Goal: Information Seeking & Learning: Find specific fact

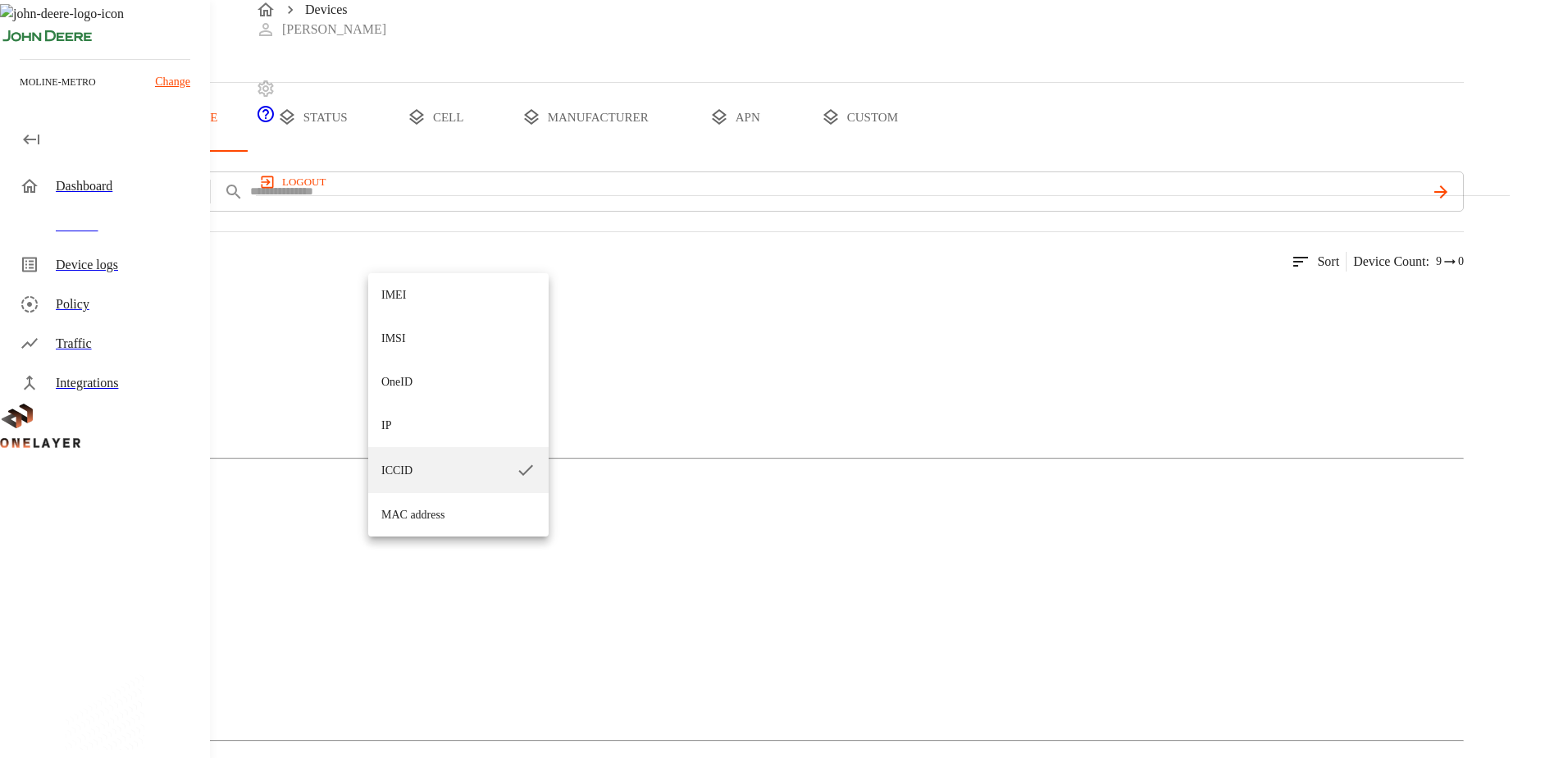
drag, startPoint x: 433, startPoint y: 295, endPoint x: 520, endPoint y: 271, distance: 90.2
click at [434, 294] on li "IMEI" at bounding box center [458, 294] width 180 height 44
type input "****"
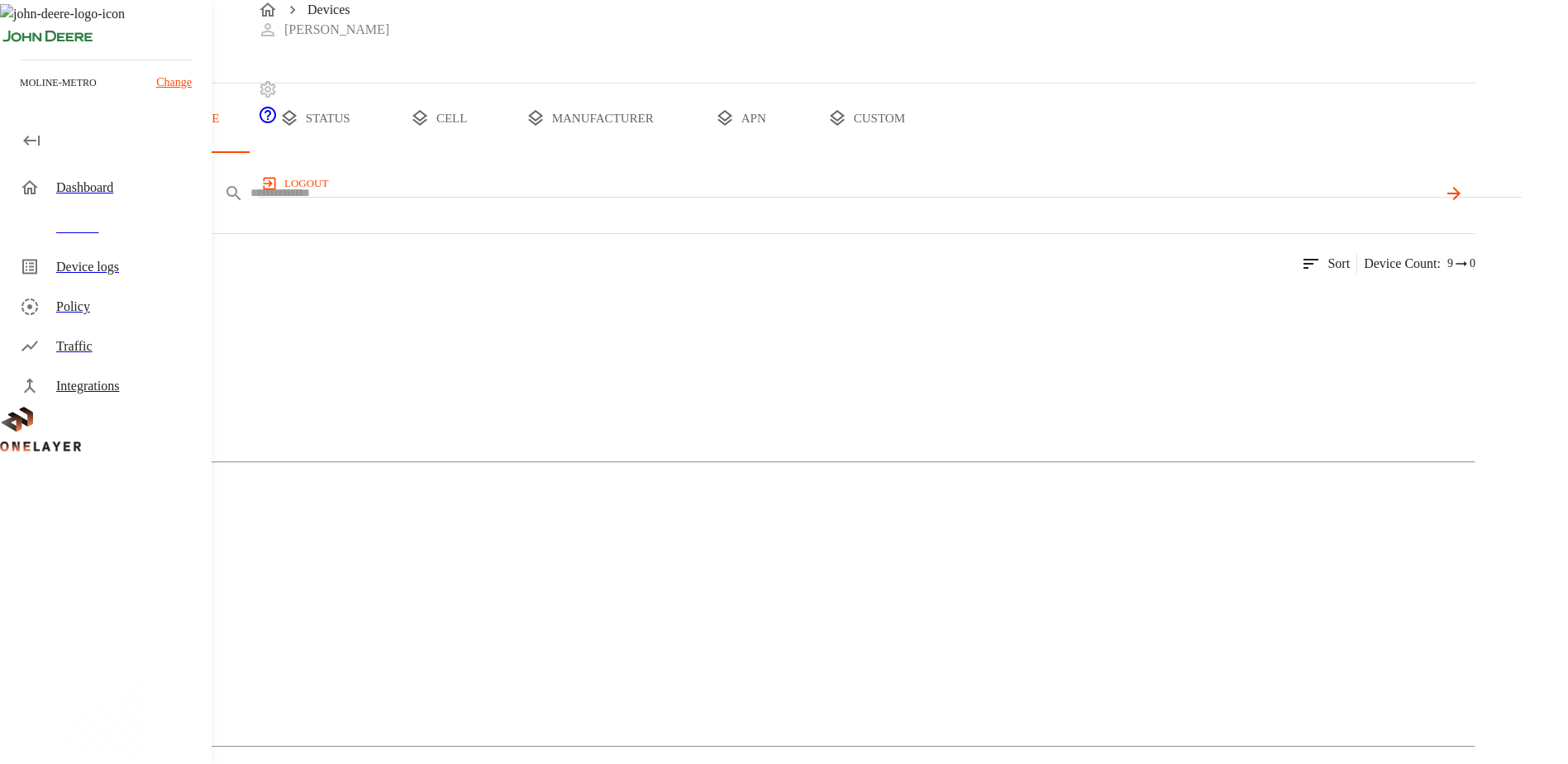
click at [728, 205] on input "text" at bounding box center [843, 194] width 1186 height 24
paste input "**********"
type input "**********"
click at [1462, 203] on icon at bounding box center [1452, 193] width 20 height 20
click at [128, 313] on img at bounding box center [80, 303] width 95 height 20
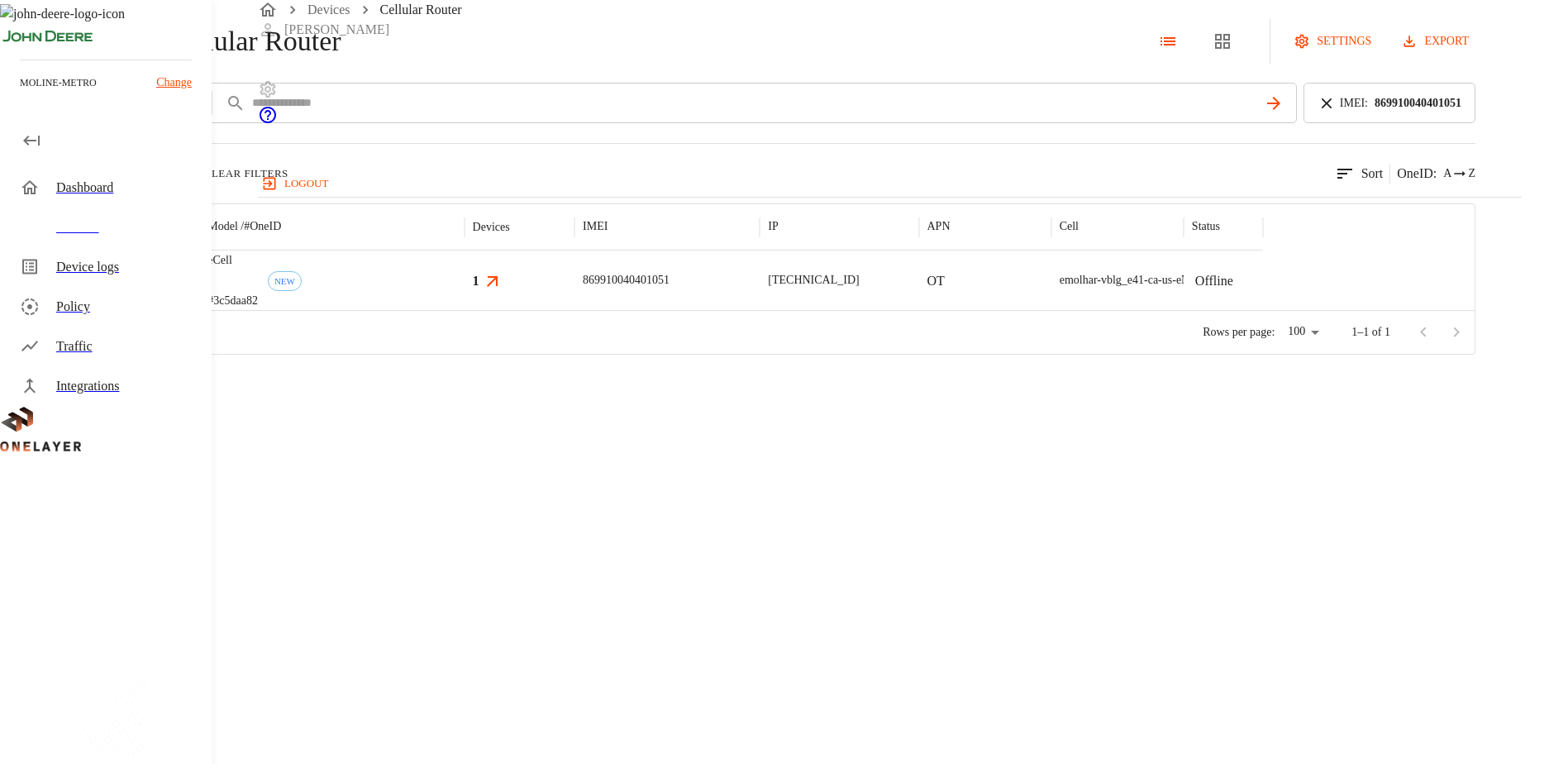
click at [199, 310] on div at bounding box center [135, 281] width 128 height 60
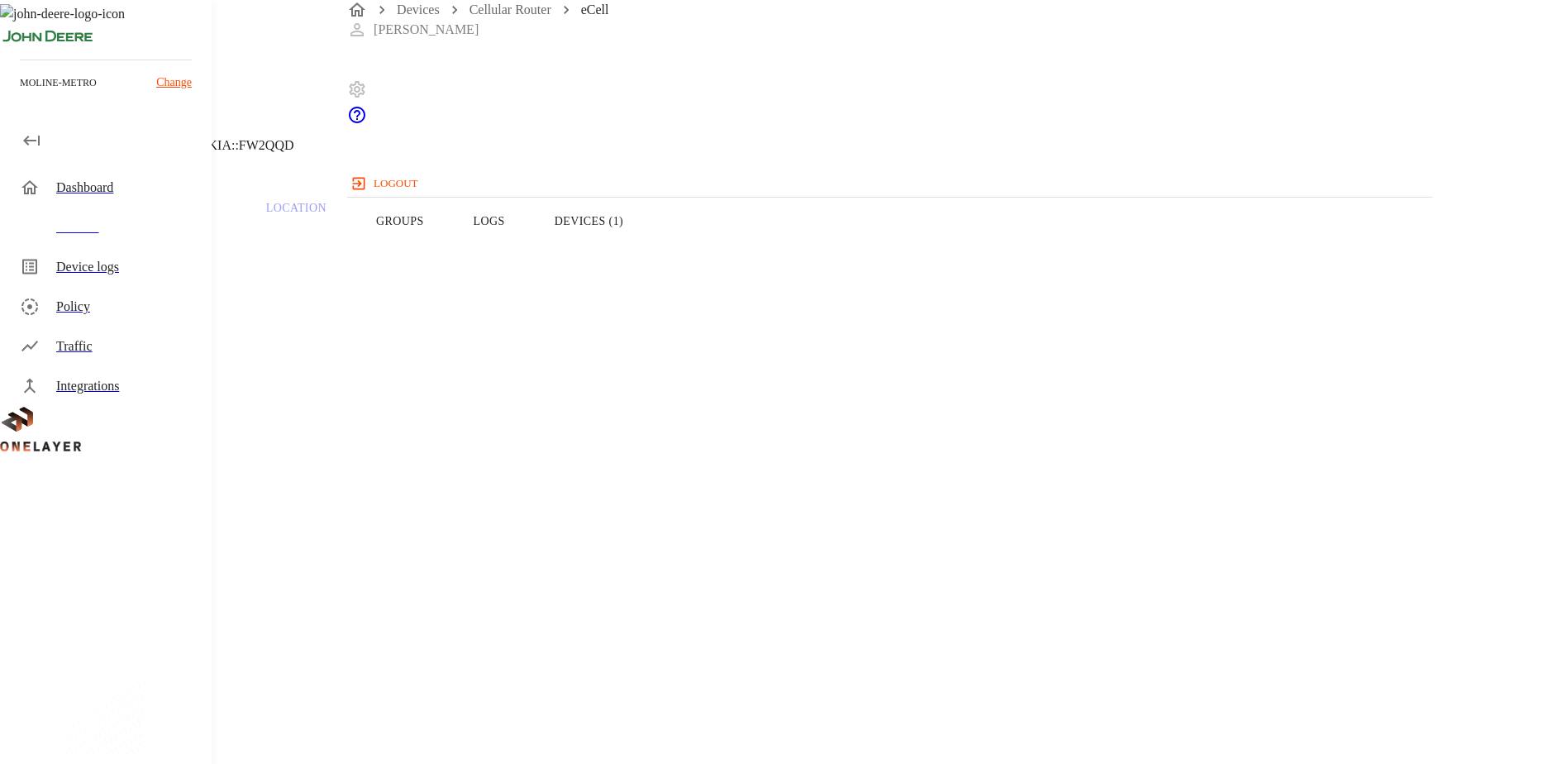
click at [529, 252] on button "Logs" at bounding box center [489, 221] width 81 height 105
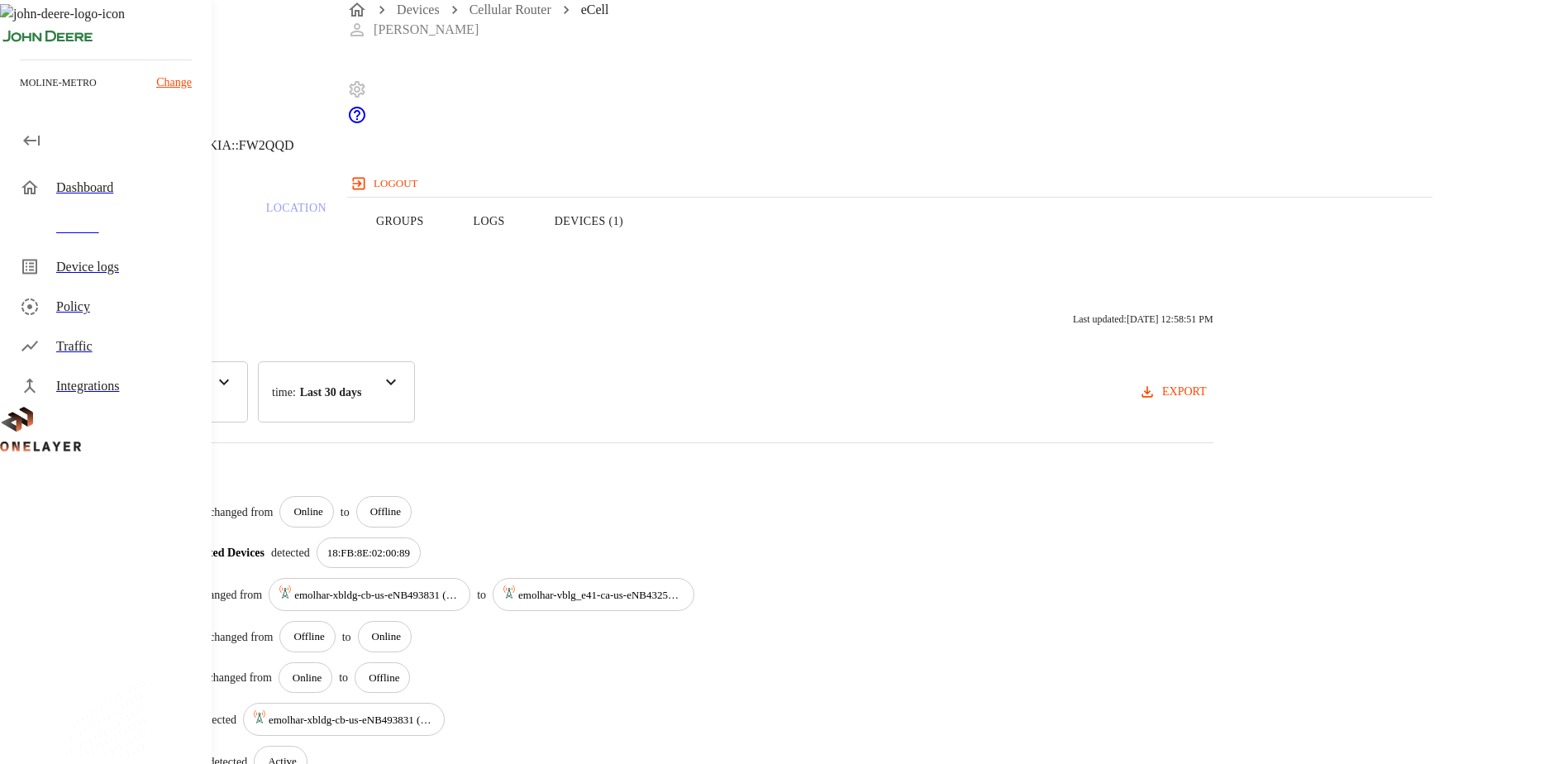
click at [648, 252] on button "Devices (1)" at bounding box center [588, 221] width 118 height 105
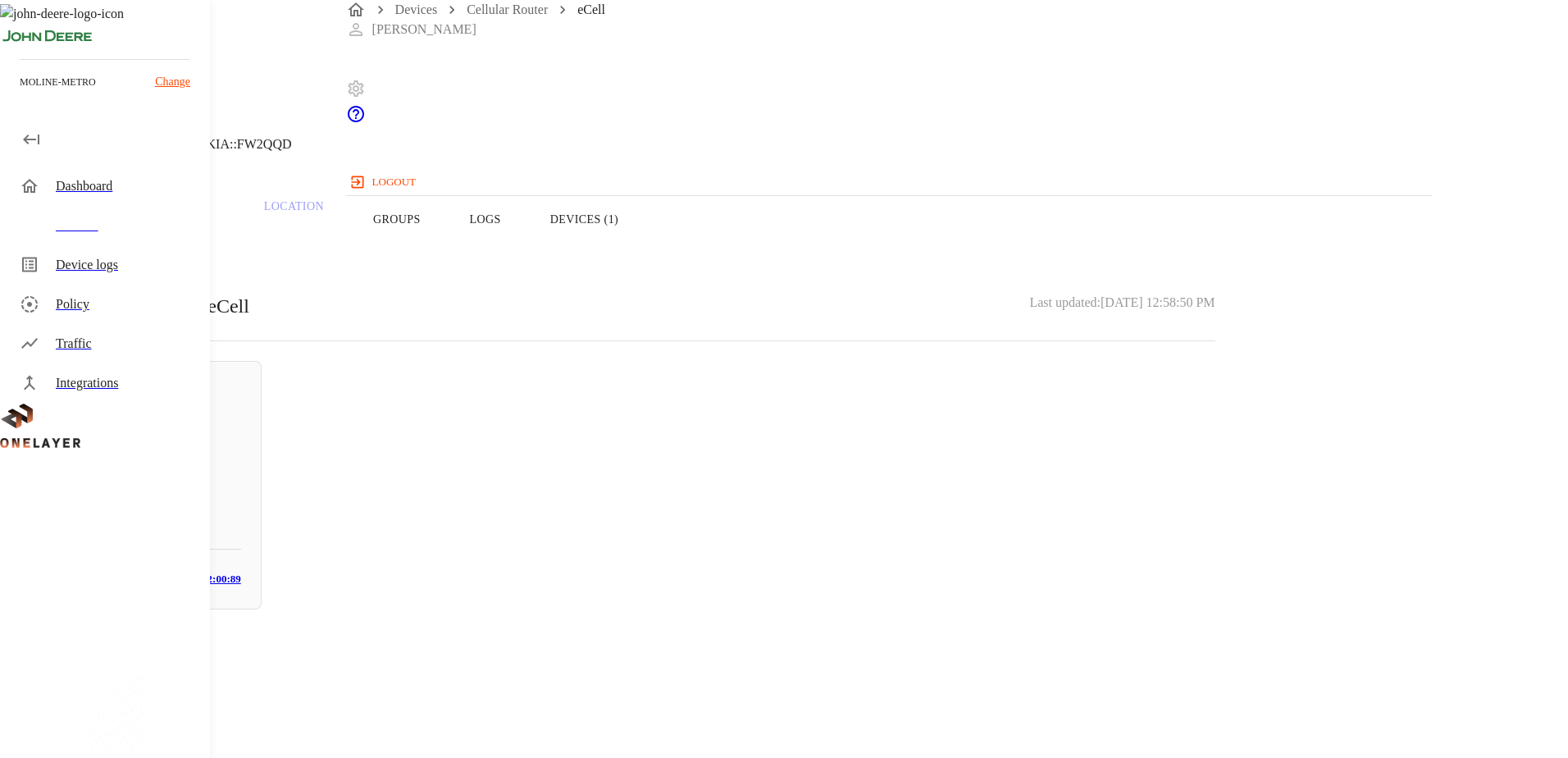
click at [112, 251] on button "Overview" at bounding box center [56, 219] width 112 height 104
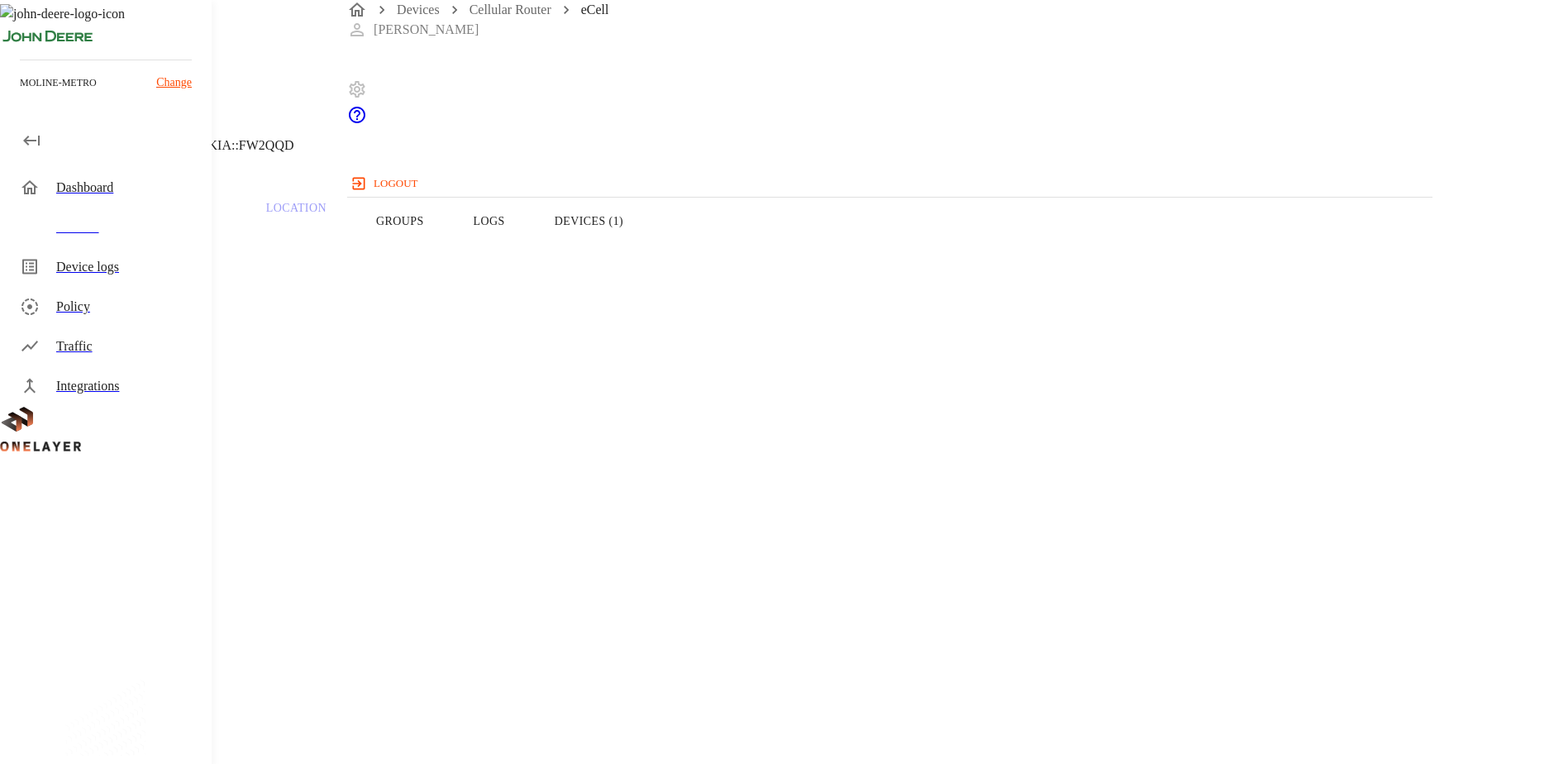
click at [10, 93] on icon at bounding box center [5, 84] width 10 height 17
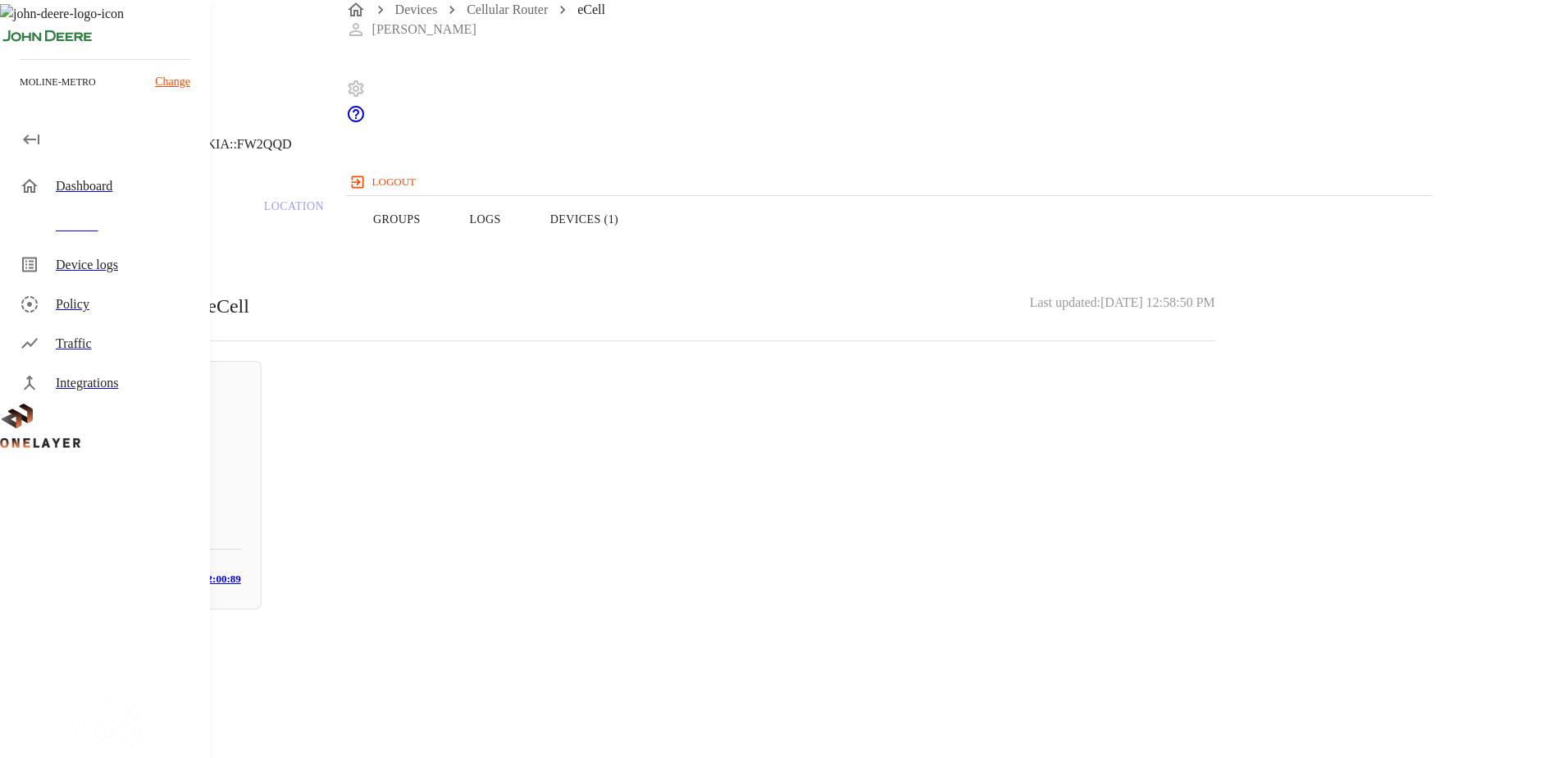
click at [19, 94] on icon at bounding box center [9, 84] width 19 height 19
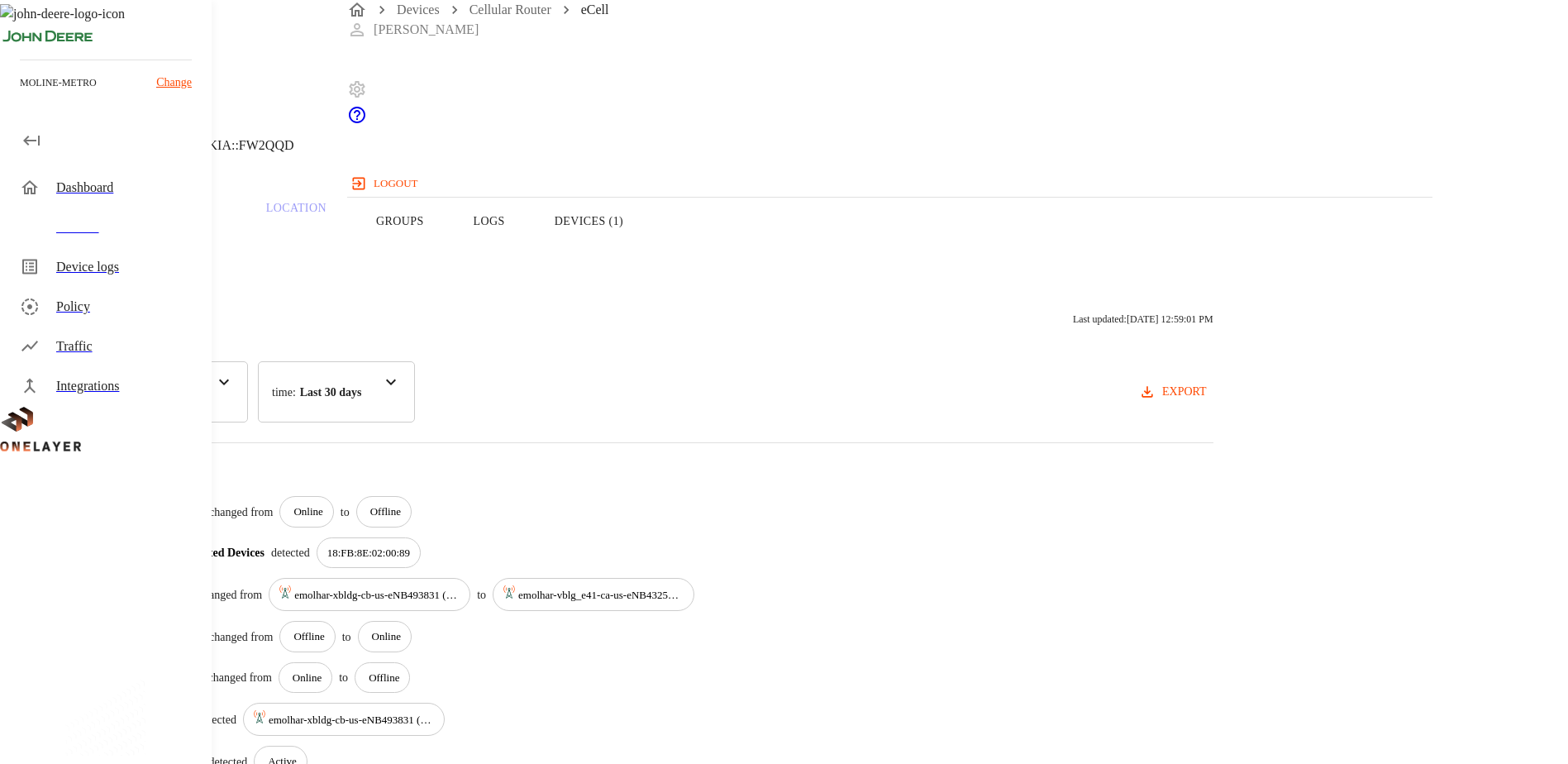
click at [10, 93] on icon at bounding box center [5, 84] width 10 height 17
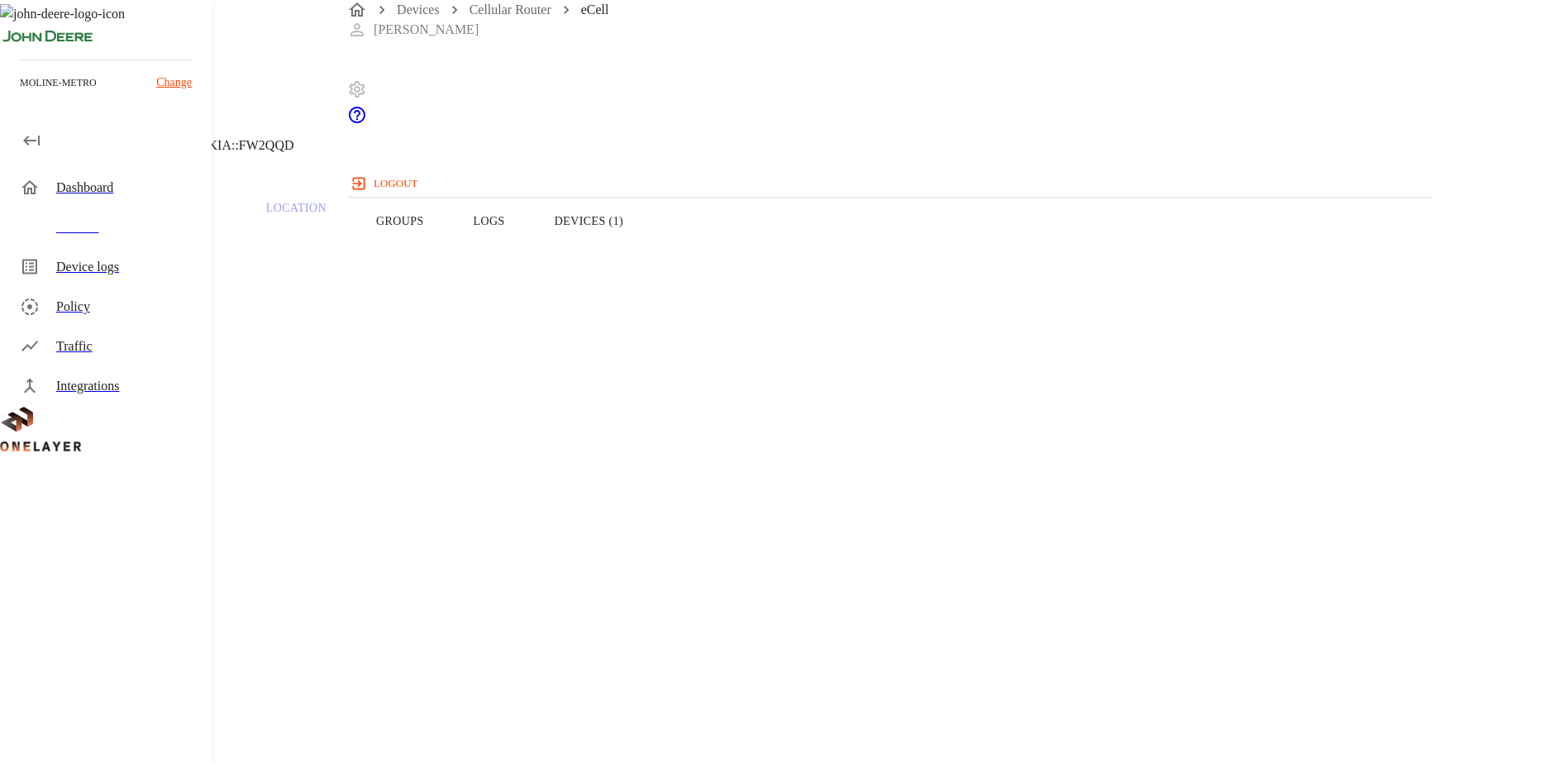
click at [20, 94] on icon at bounding box center [9, 84] width 20 height 20
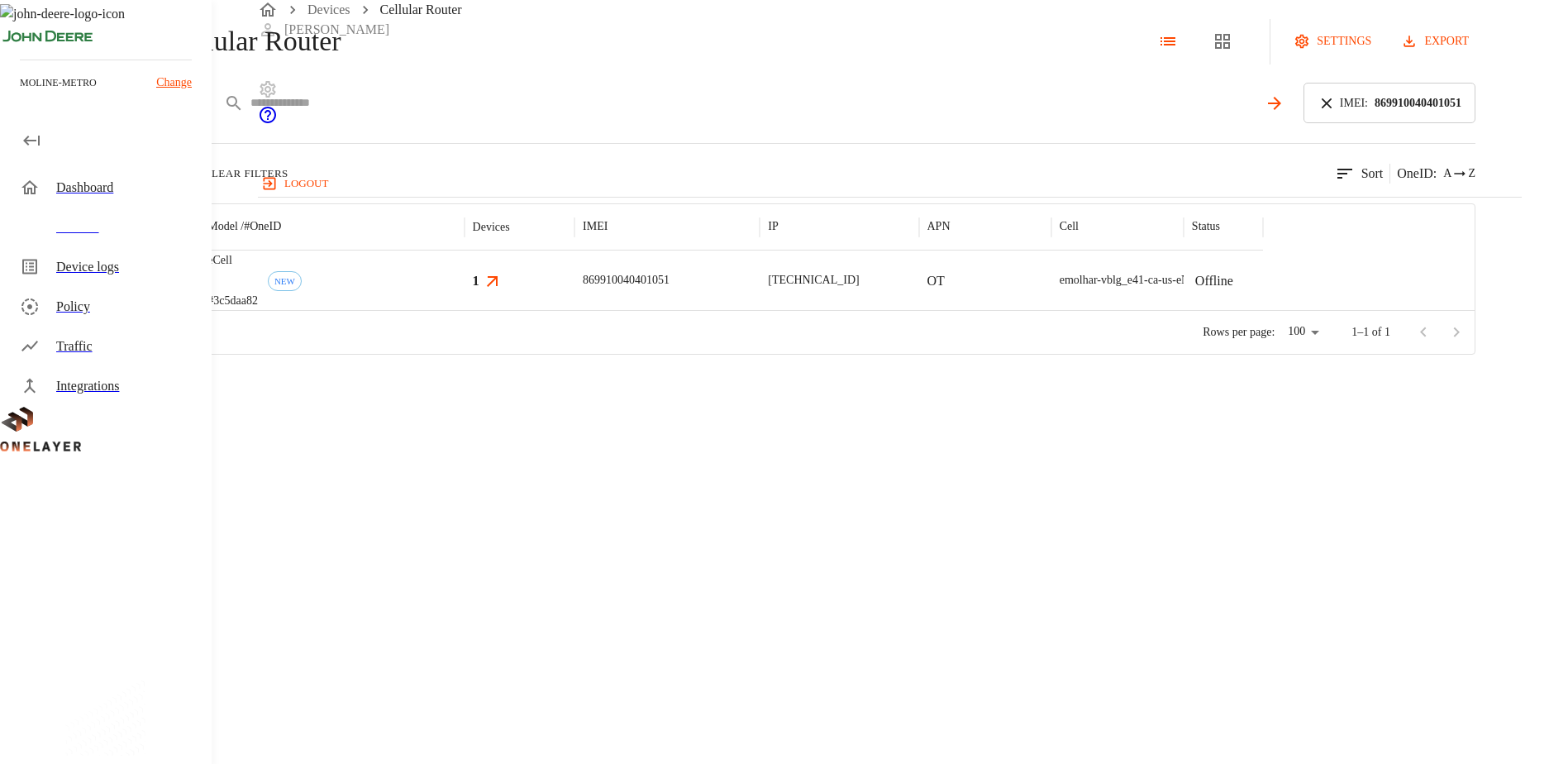
click at [651, 115] on input "text" at bounding box center [754, 103] width 1007 height 24
paste input "**********"
type input "**********"
click at [1331, 108] on icon at bounding box center [1326, 102] width 10 height 10
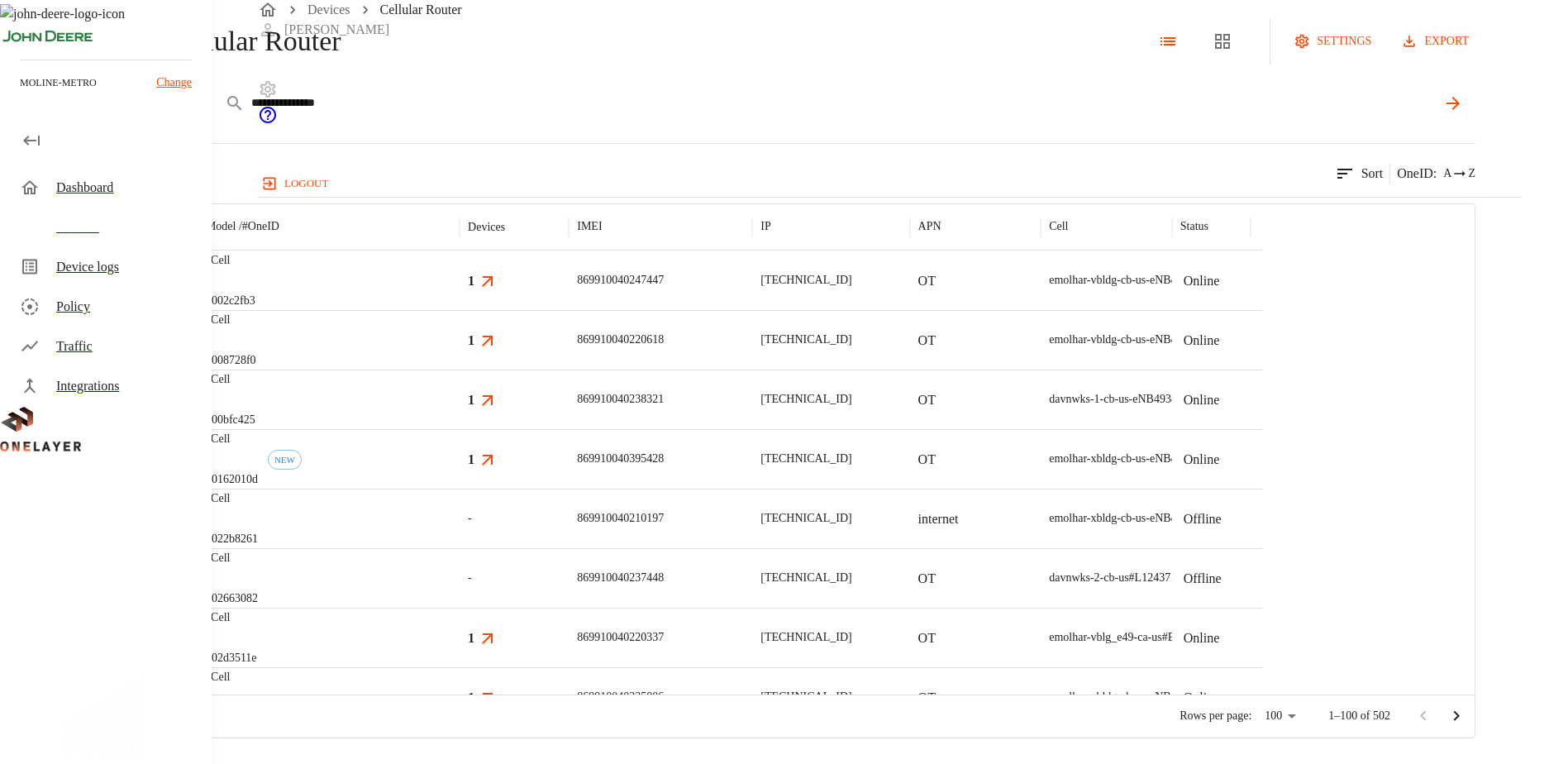
click at [1460, 110] on icon at bounding box center [1453, 103] width 13 height 13
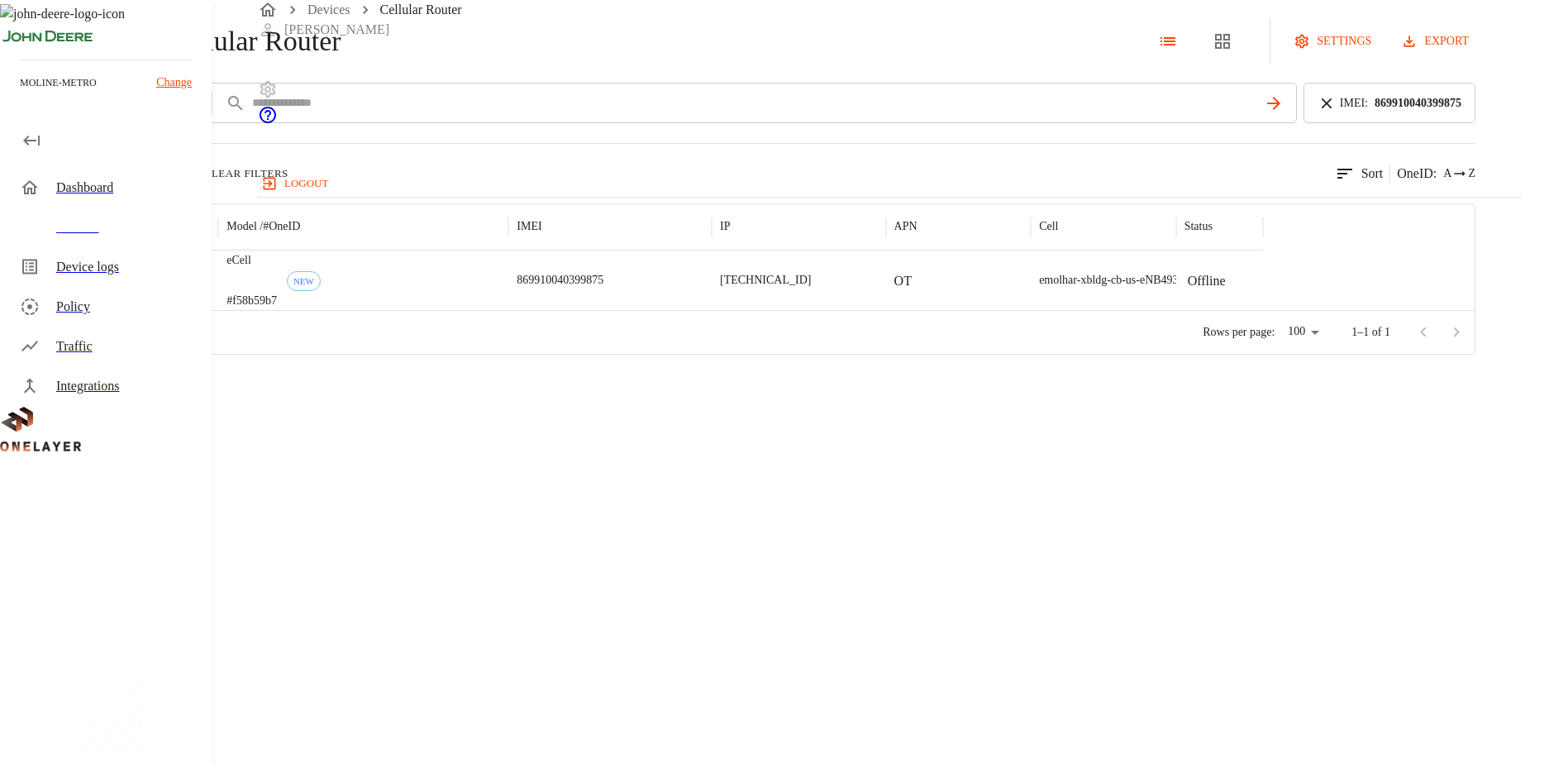
click at [219, 310] on div at bounding box center [149, 281] width 140 height 60
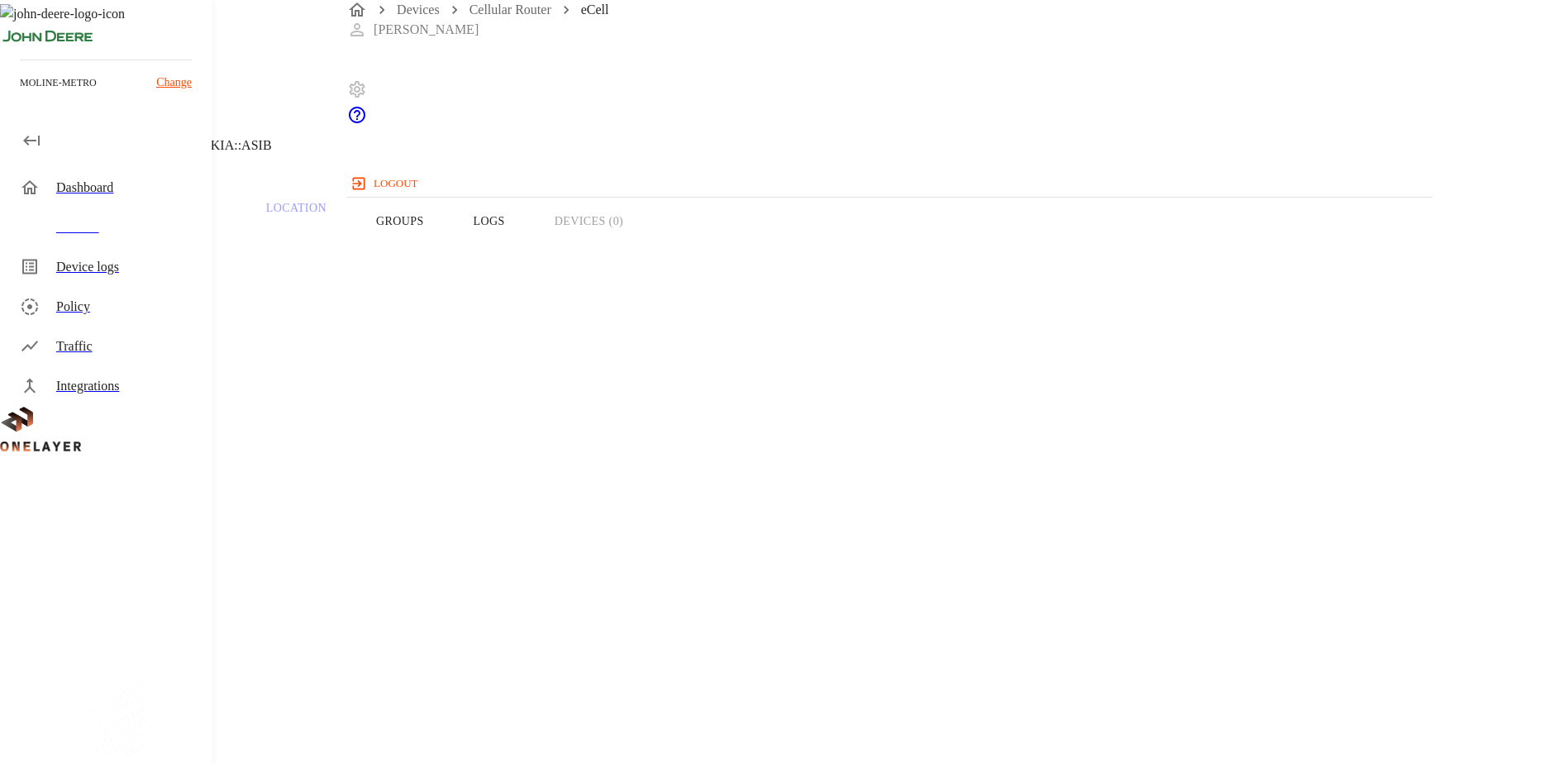
click at [529, 254] on button "Logs" at bounding box center [489, 221] width 81 height 105
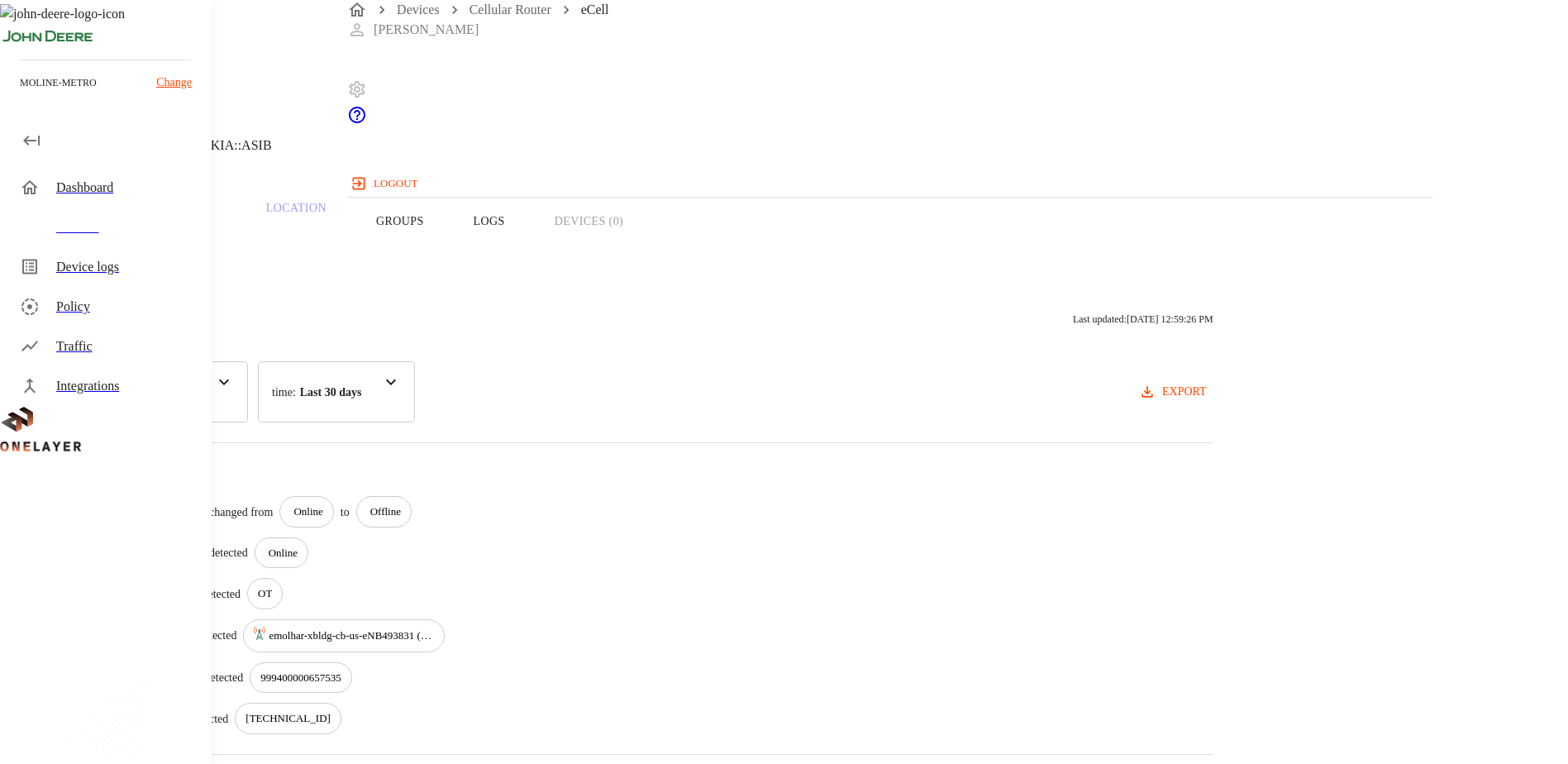
click at [390, 149] on header "eCell NEW [TECHNICAL_ID] #f58b59b7 Cell #DH240725609::NOKIA::ASIB" at bounding box center [627, 84] width 1255 height 168
click at [20, 94] on icon at bounding box center [9, 84] width 20 height 20
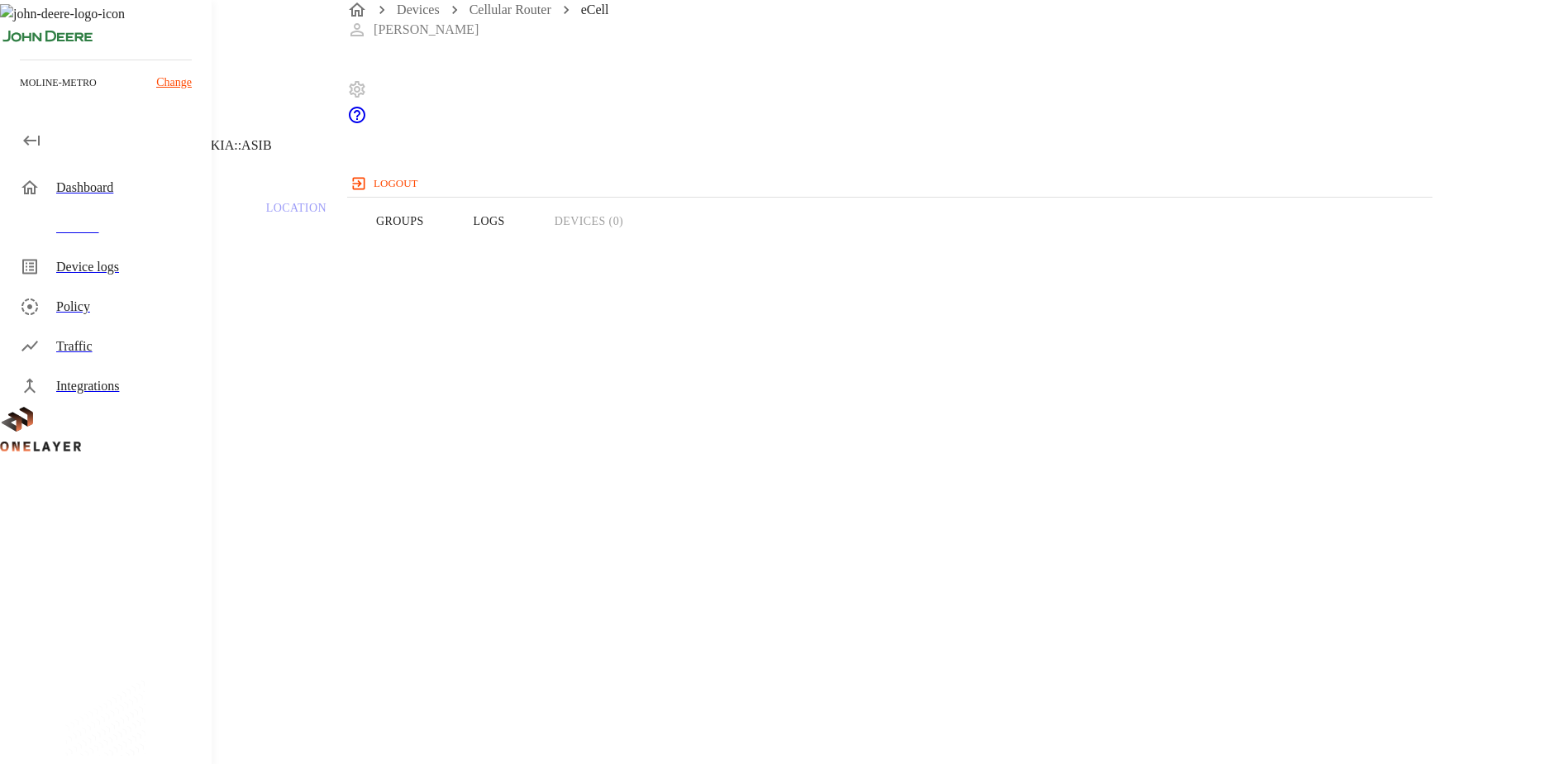
click at [20, 94] on icon at bounding box center [9, 84] width 20 height 20
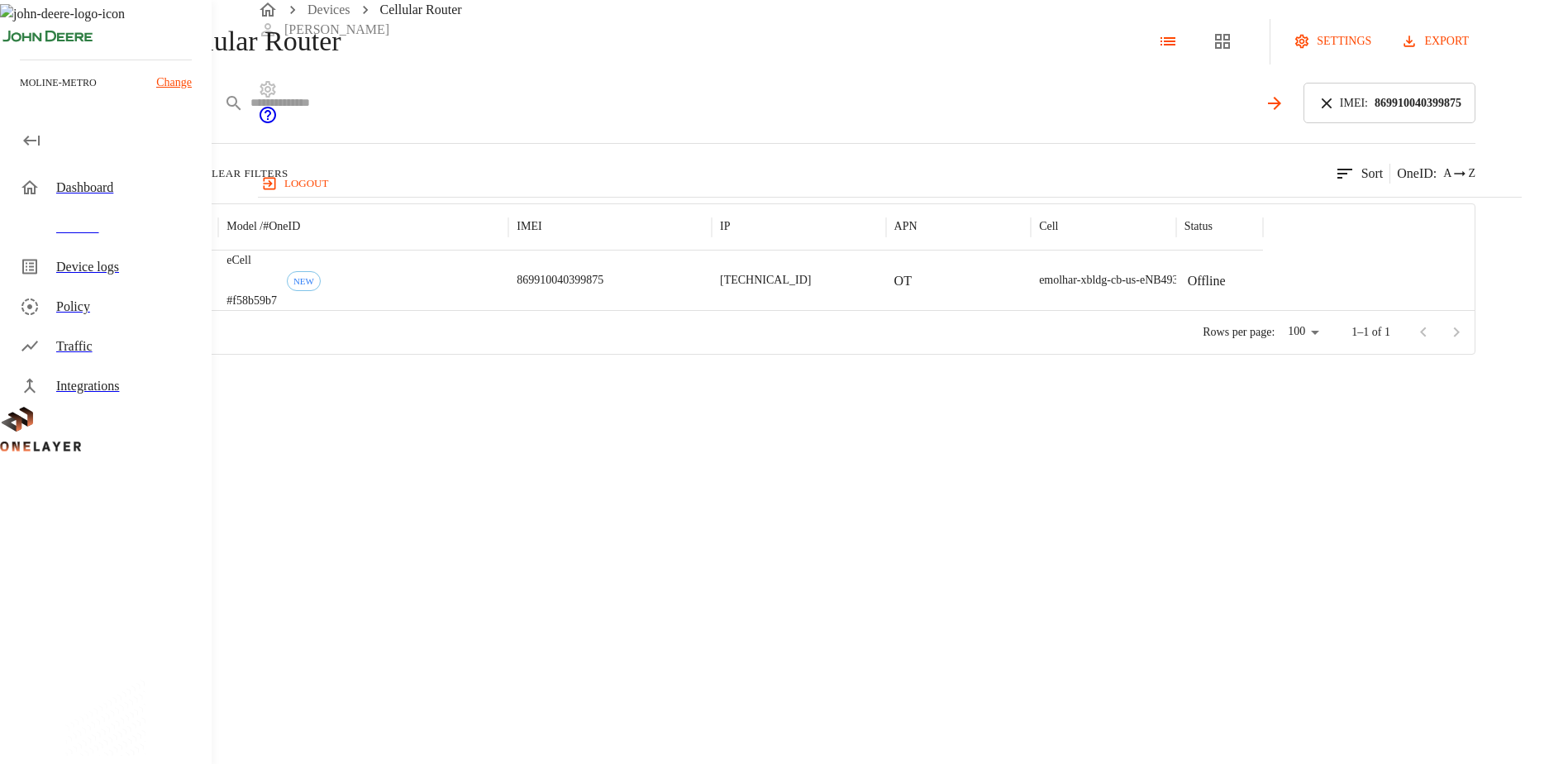
click at [571, 115] on input "text" at bounding box center [754, 103] width 1007 height 24
paste input "**********"
type input "**********"
click at [1335, 112] on icon at bounding box center [1326, 103] width 18 height 18
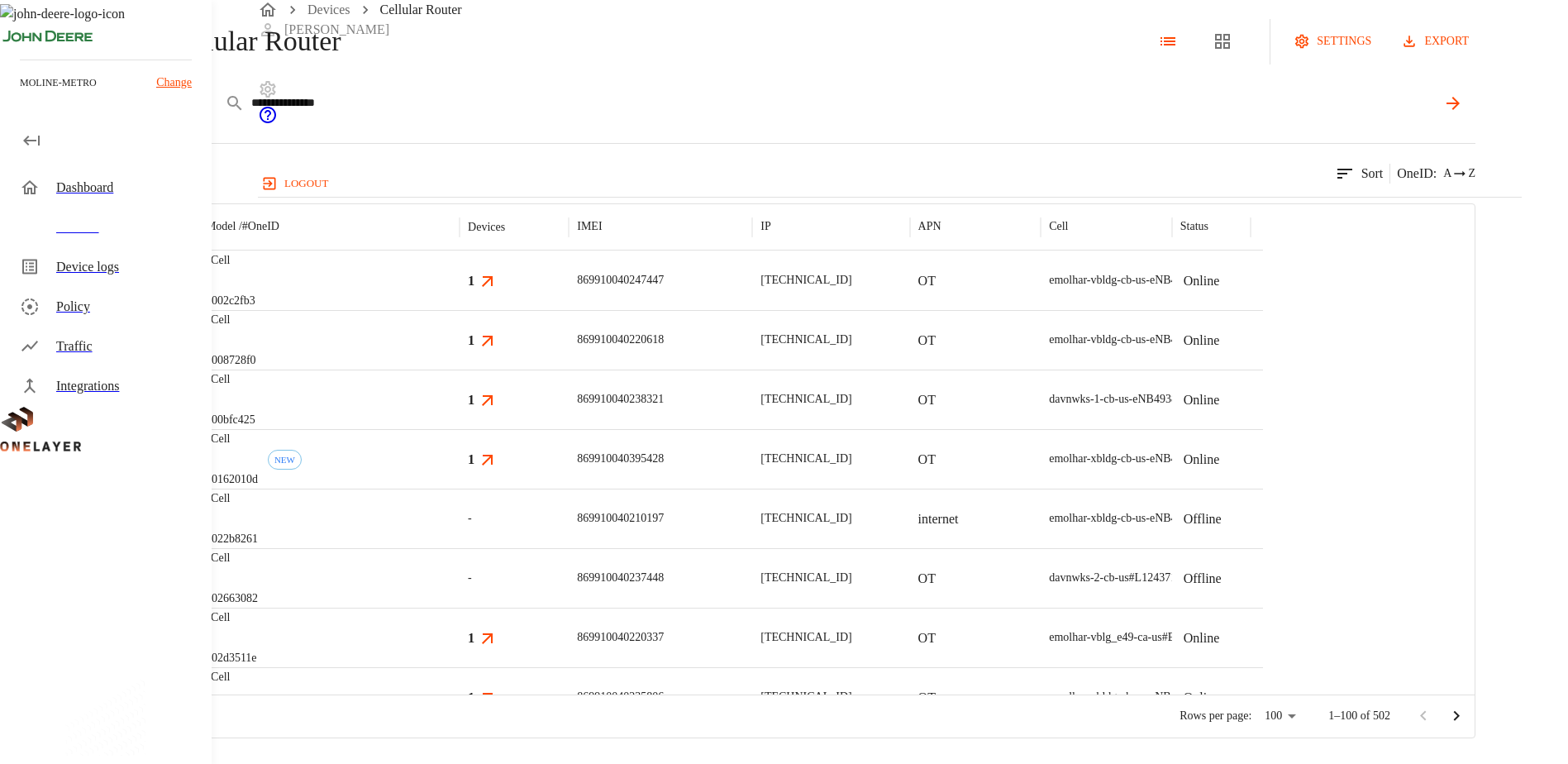
click at [1462, 113] on icon at bounding box center [1452, 103] width 20 height 20
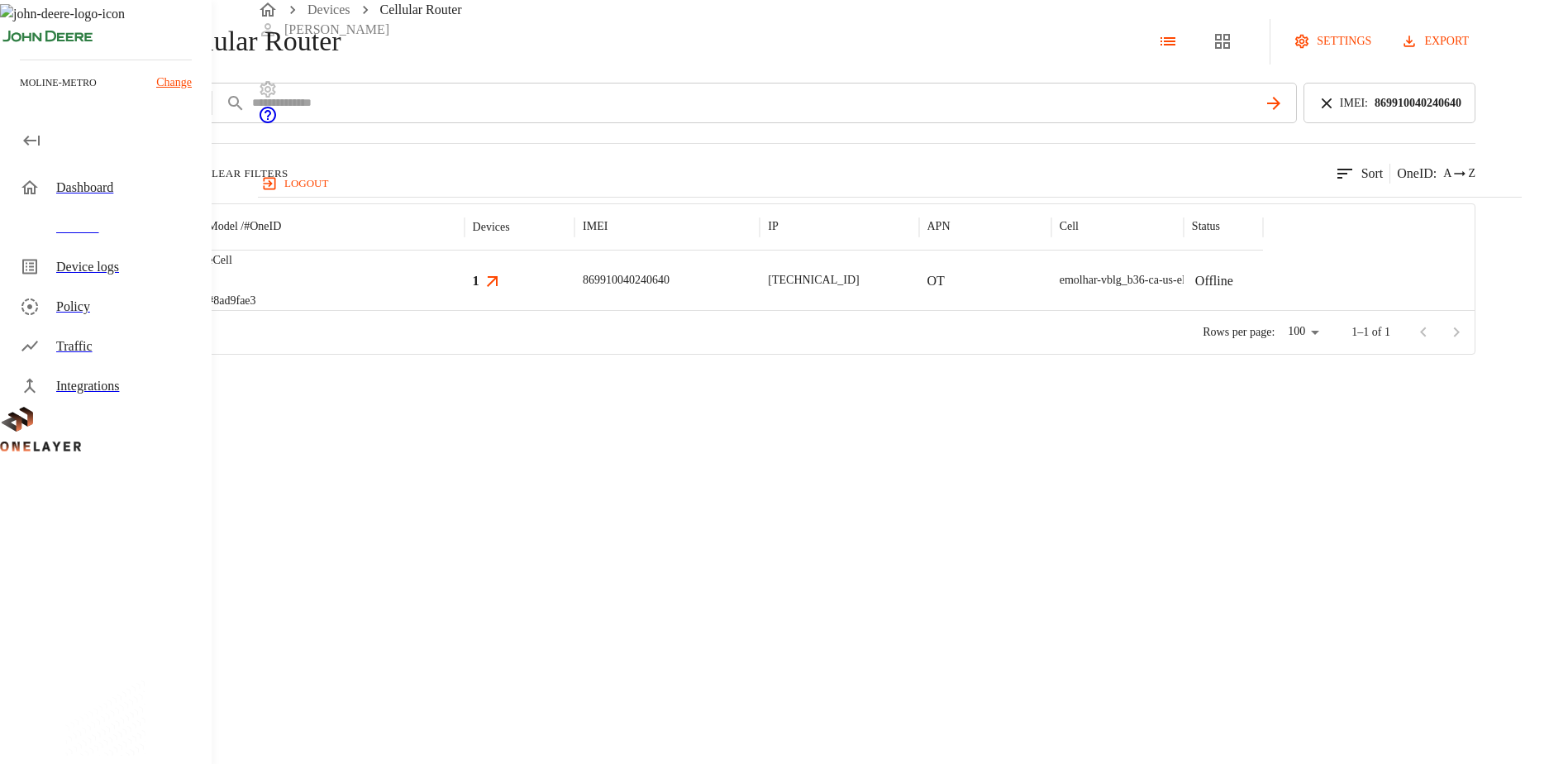
click at [140, 288] on img "MultiTech" at bounding box center [109, 281] width 61 height 17
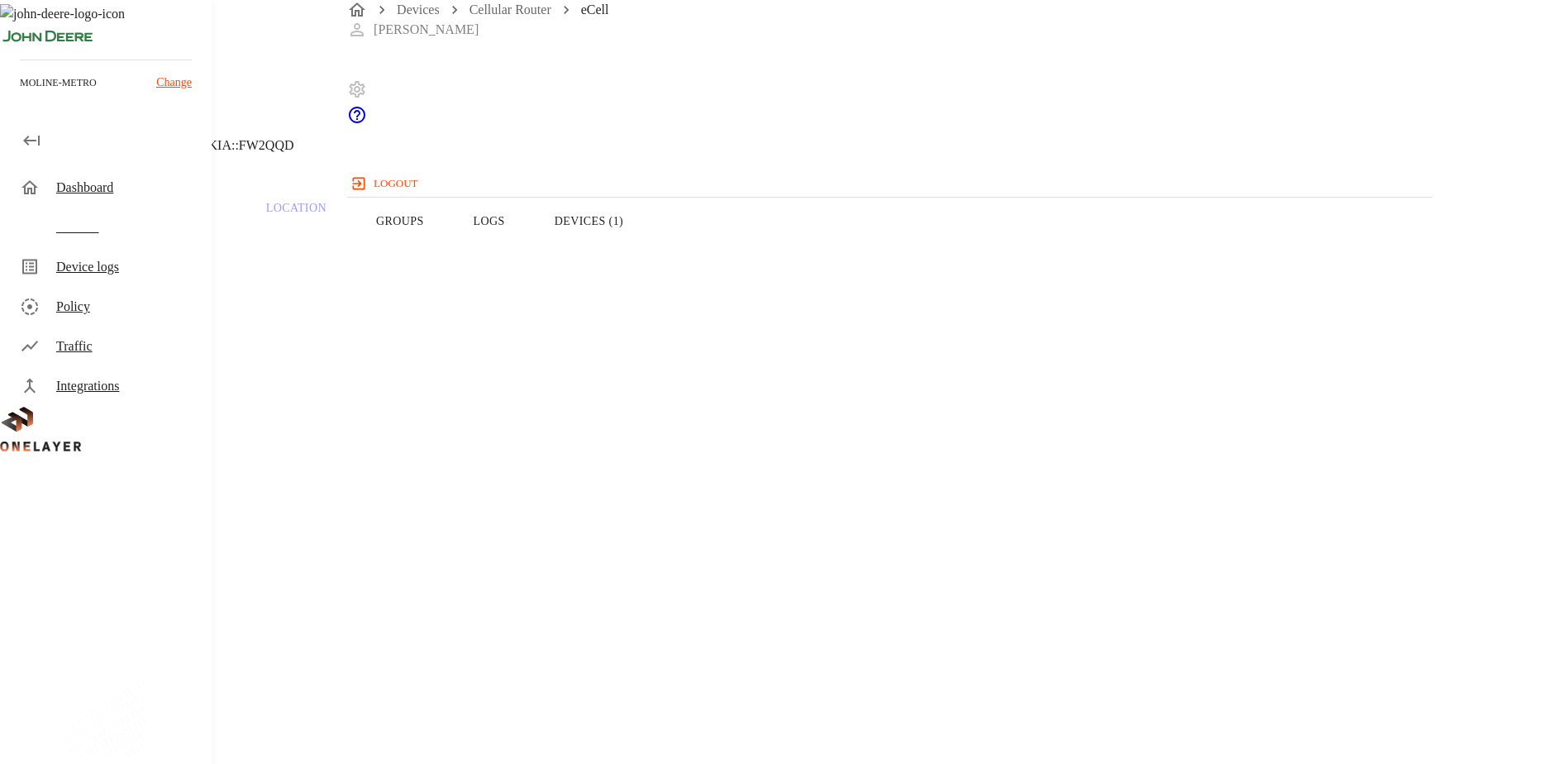
click at [648, 263] on button "Devices (1)" at bounding box center [588, 221] width 118 height 105
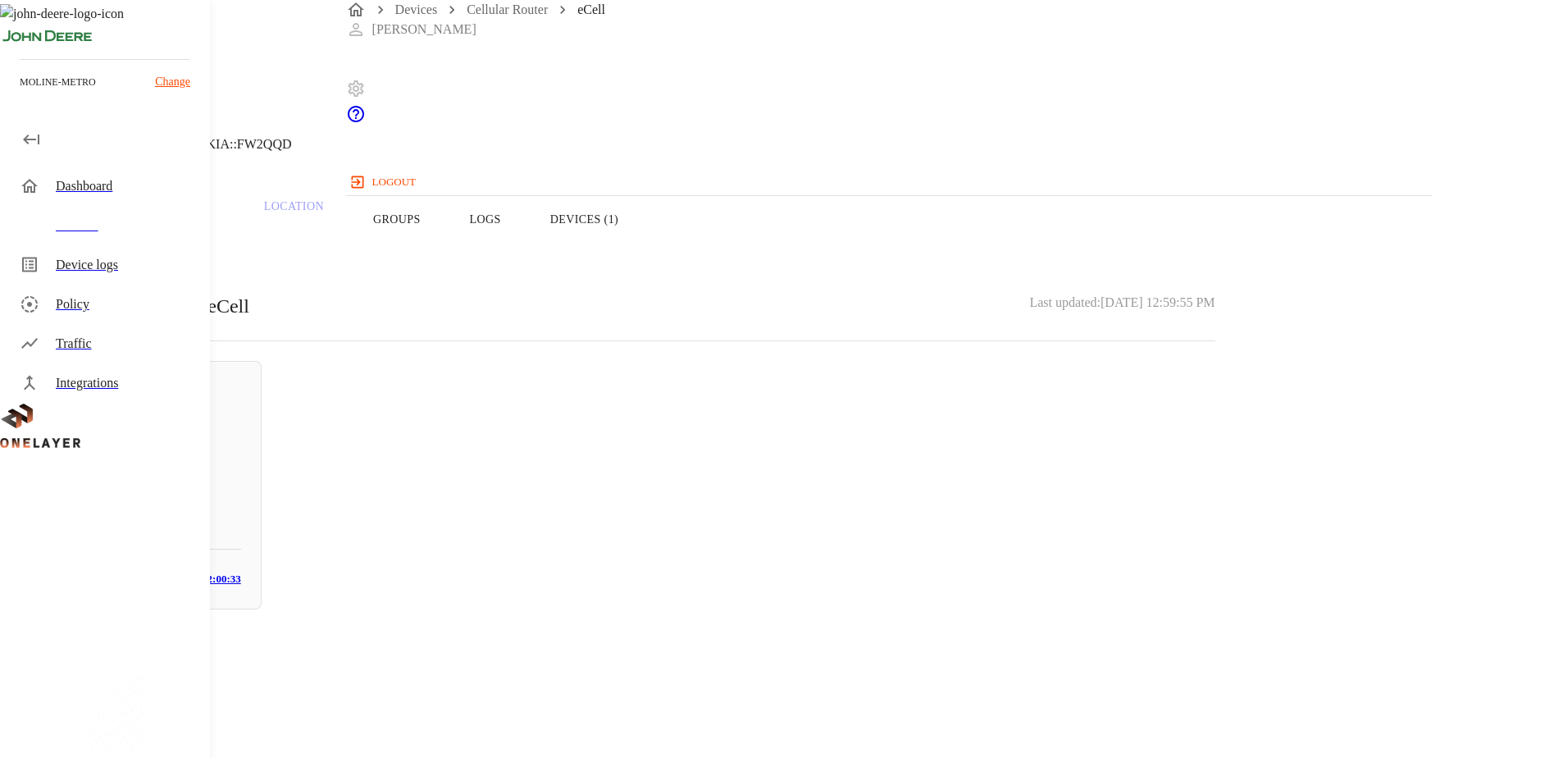
click at [112, 251] on button "Overview" at bounding box center [56, 219] width 112 height 104
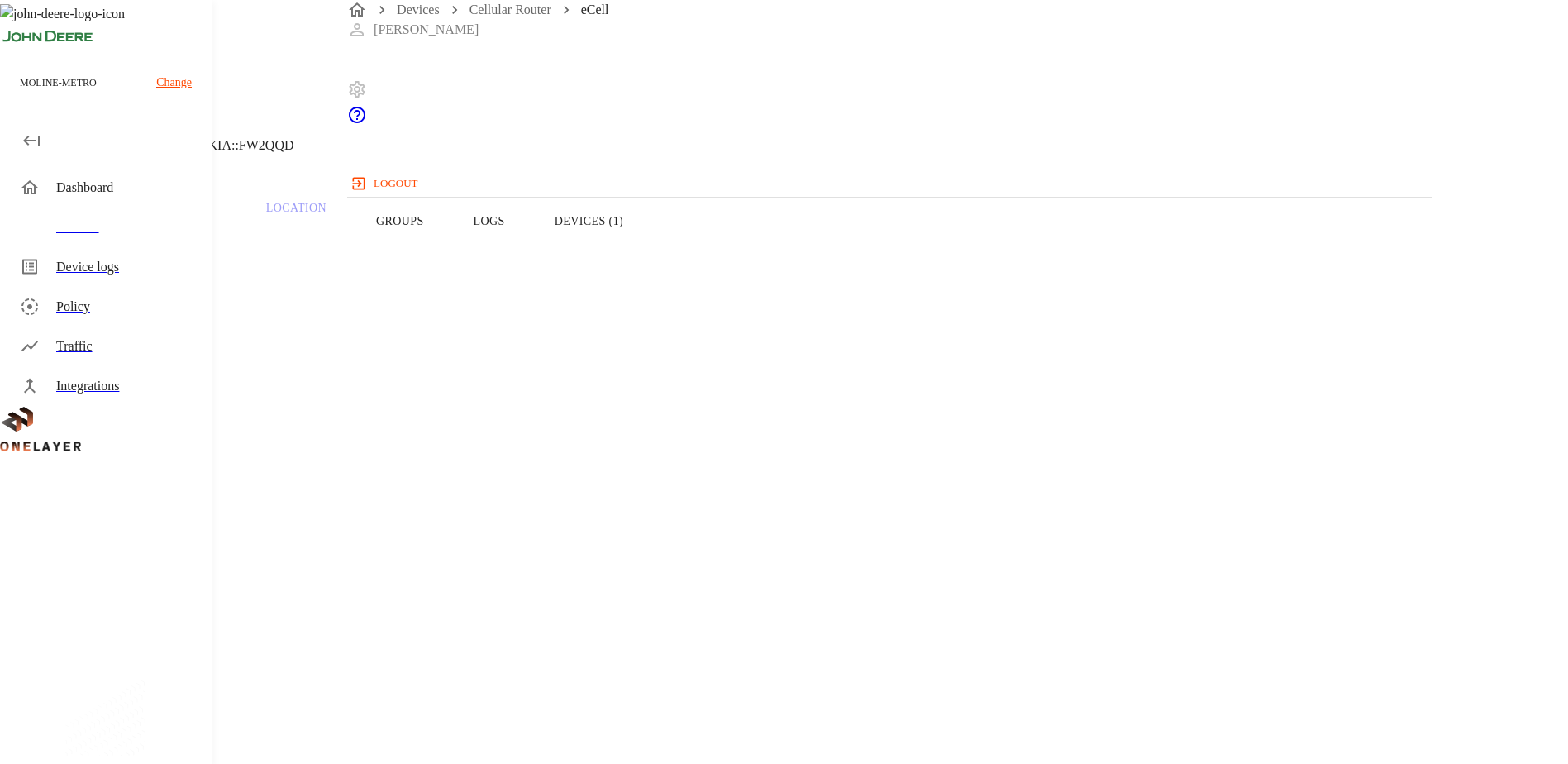
click at [529, 245] on button "Logs" at bounding box center [489, 221] width 81 height 105
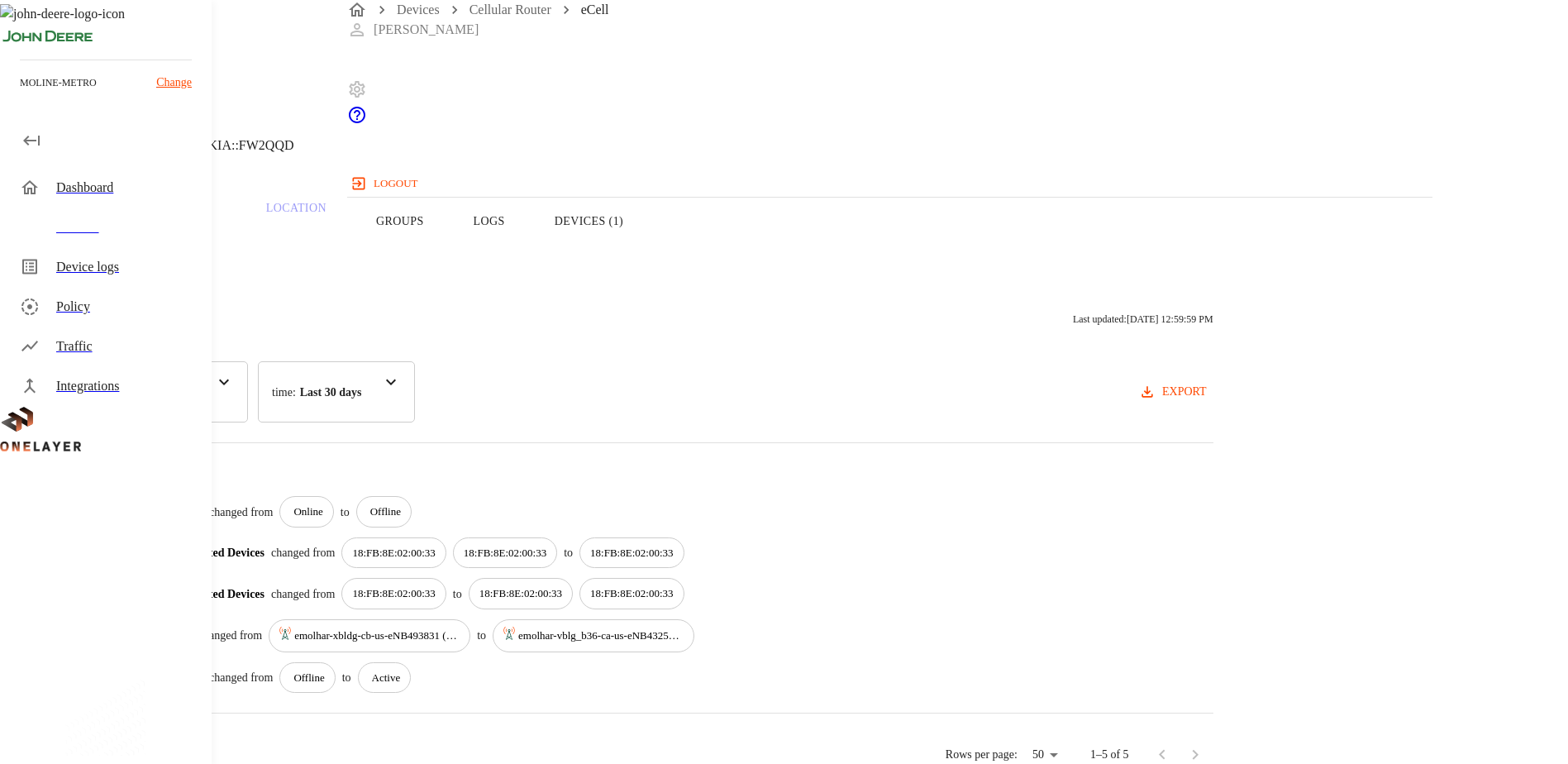
click at [113, 238] on button "Overview" at bounding box center [56, 221] width 113 height 105
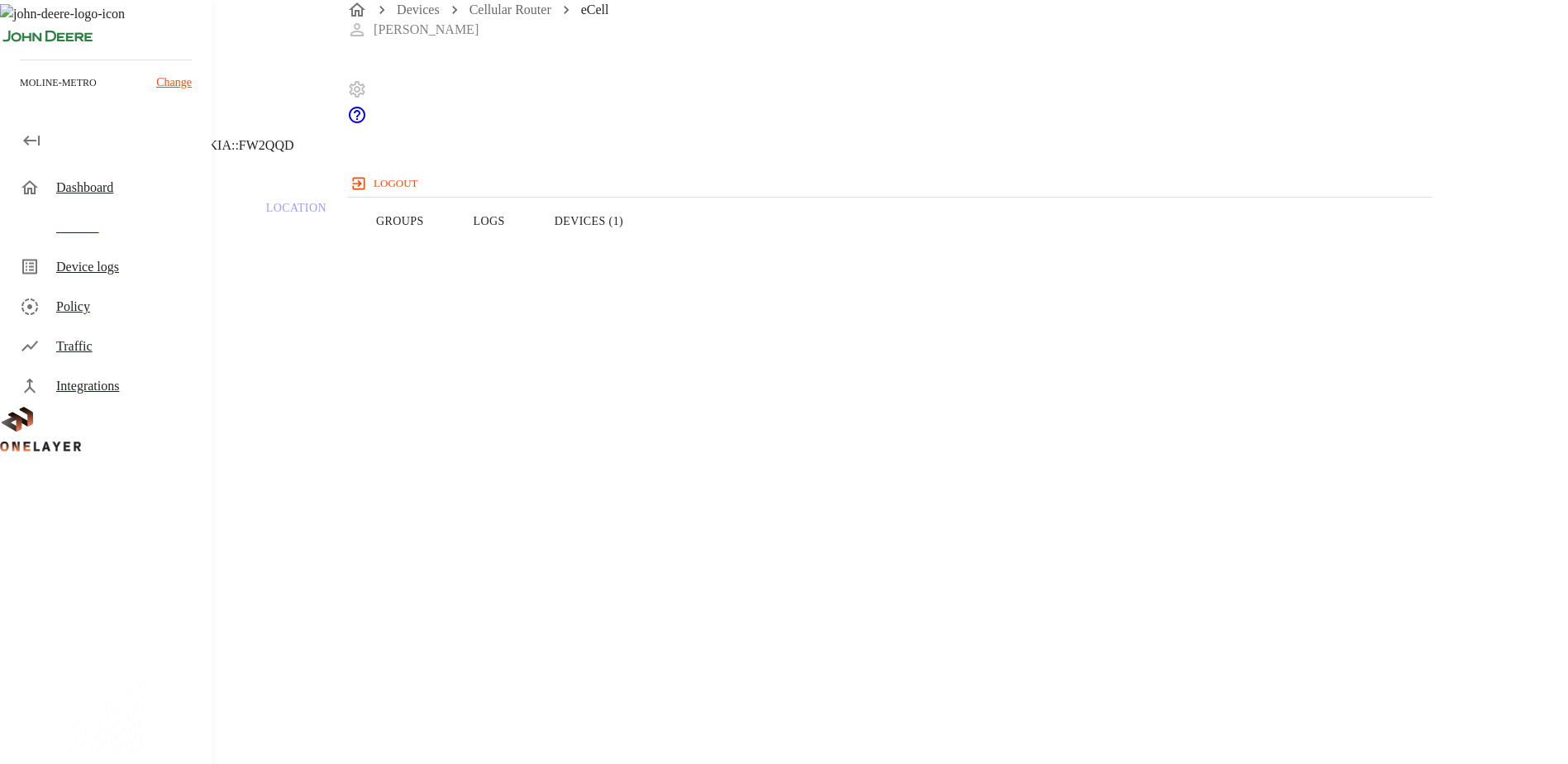
click at [648, 253] on button "Devices (1)" at bounding box center [588, 221] width 118 height 105
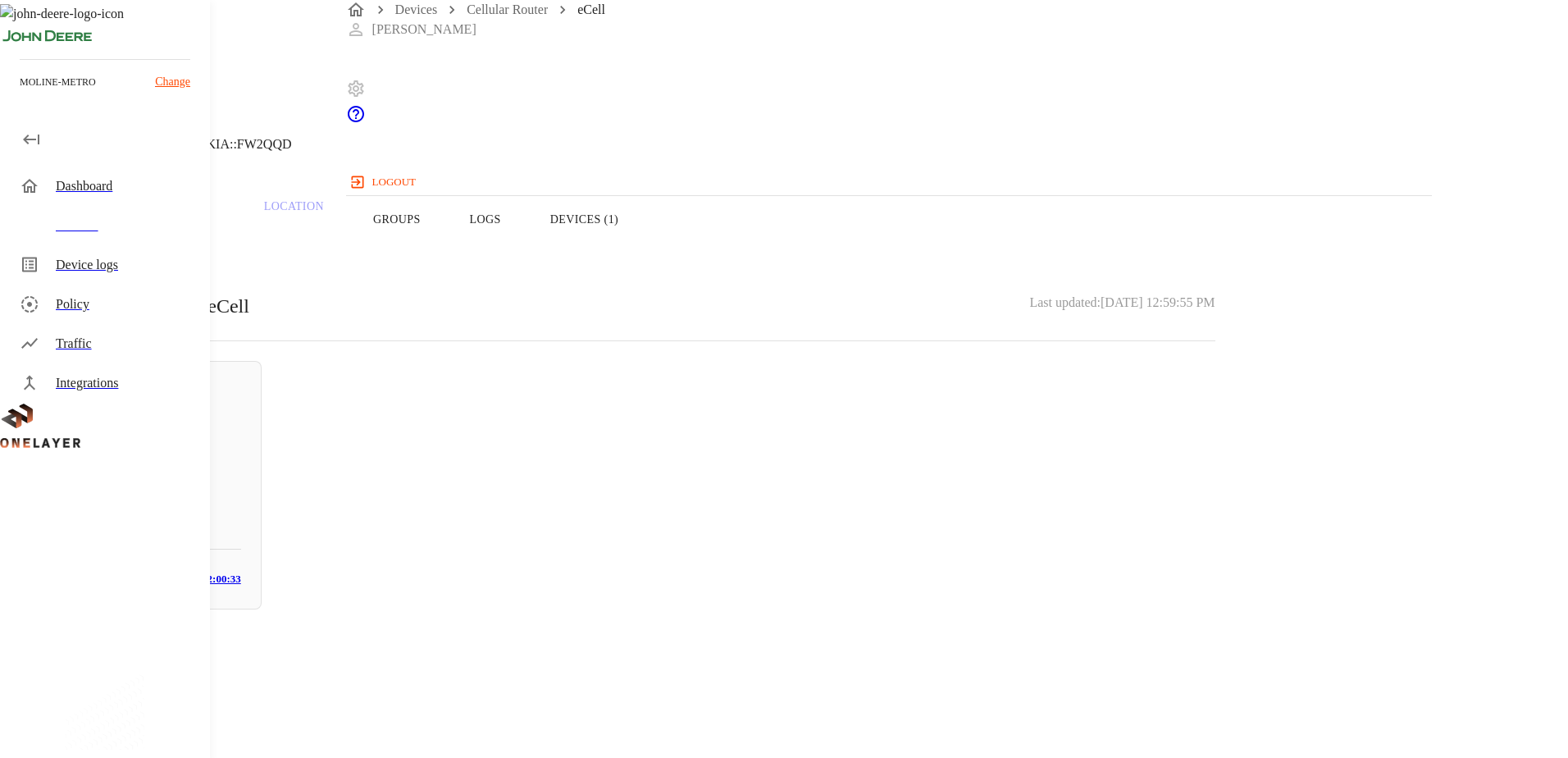
click at [112, 248] on button "Overview" at bounding box center [56, 219] width 112 height 104
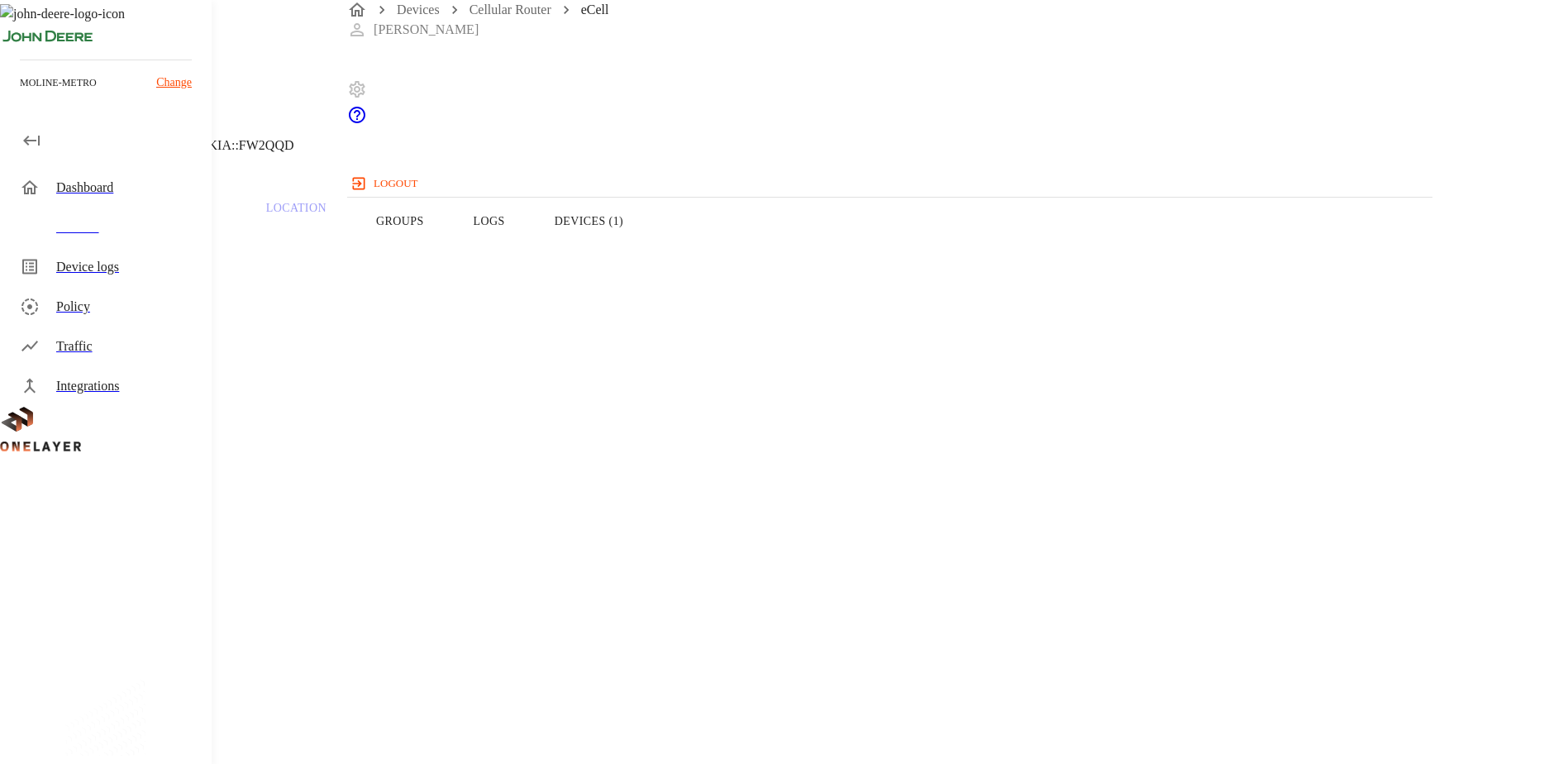
drag, startPoint x: 903, startPoint y: 396, endPoint x: 1000, endPoint y: 397, distance: 97.0
copy span "DTBD70_GW_VUSIO"
click at [648, 249] on button "Devices (1)" at bounding box center [588, 221] width 118 height 105
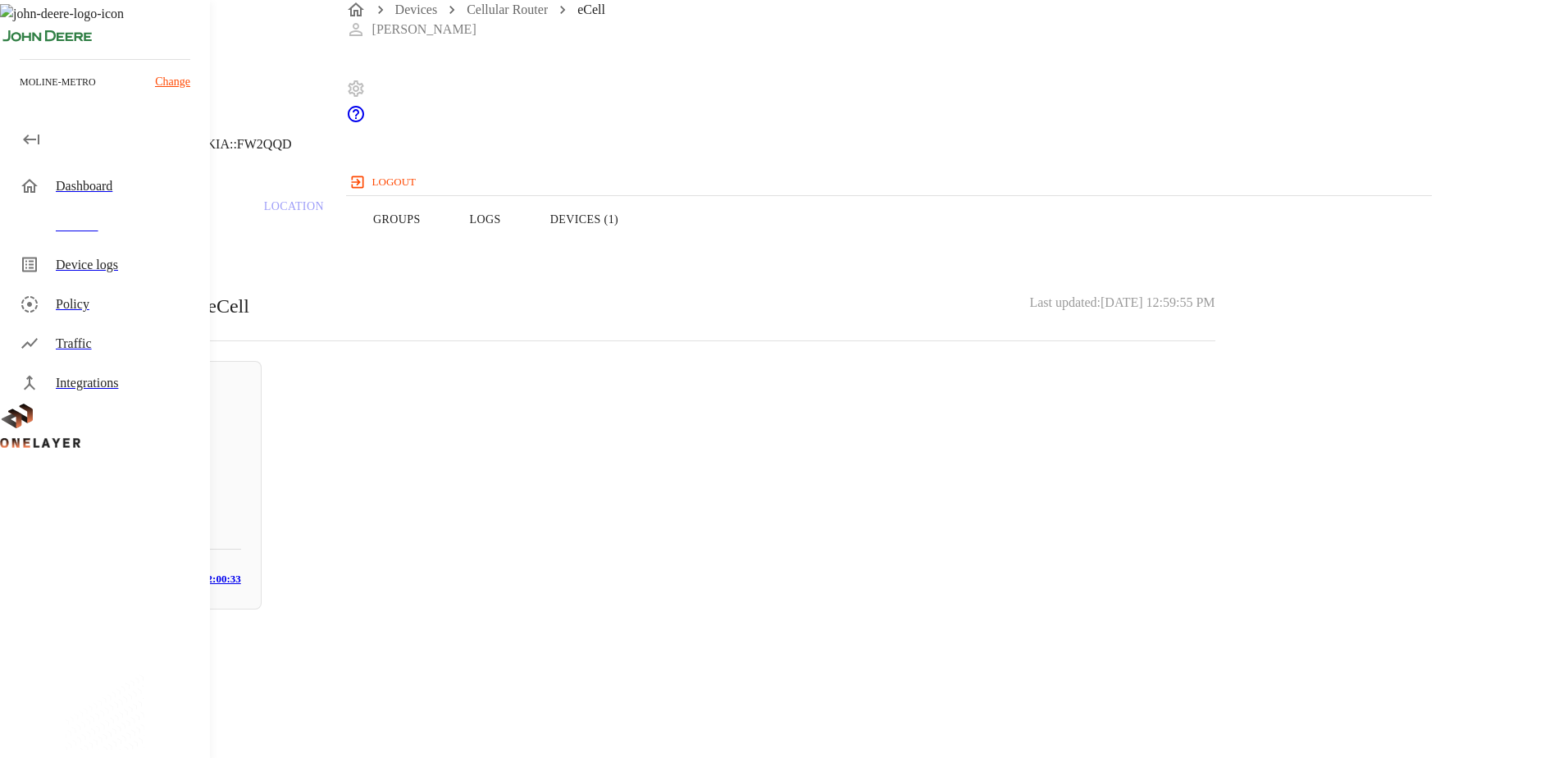
drag, startPoint x: 424, startPoint y: 243, endPoint x: 398, endPoint y: 208, distance: 43.6
click at [112, 243] on button "Overview" at bounding box center [56, 219] width 112 height 104
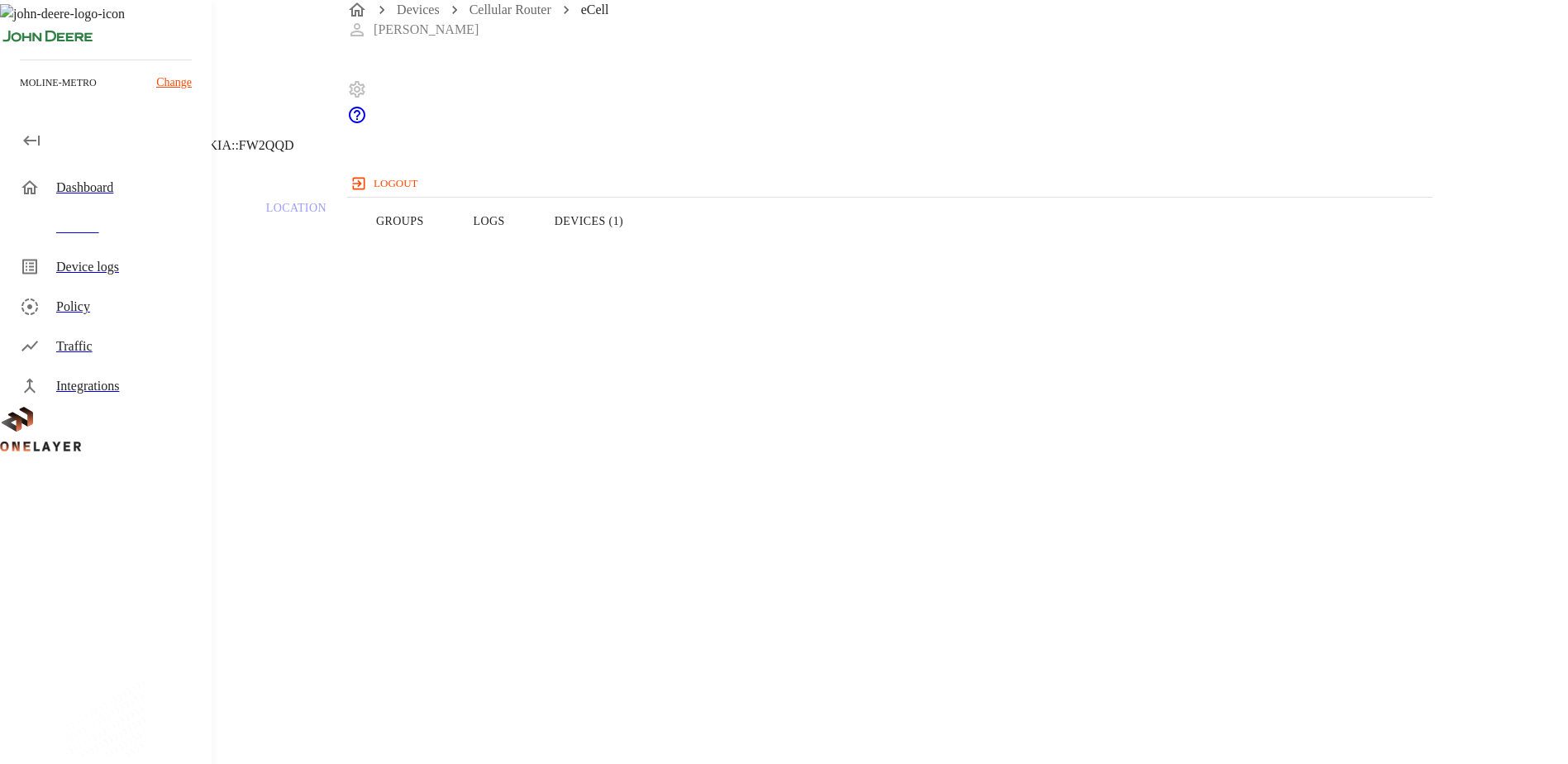
drag, startPoint x: 928, startPoint y: 244, endPoint x: 936, endPoint y: 238, distance: 10.0
click at [648, 243] on button "Devices (1)" at bounding box center [588, 221] width 118 height 105
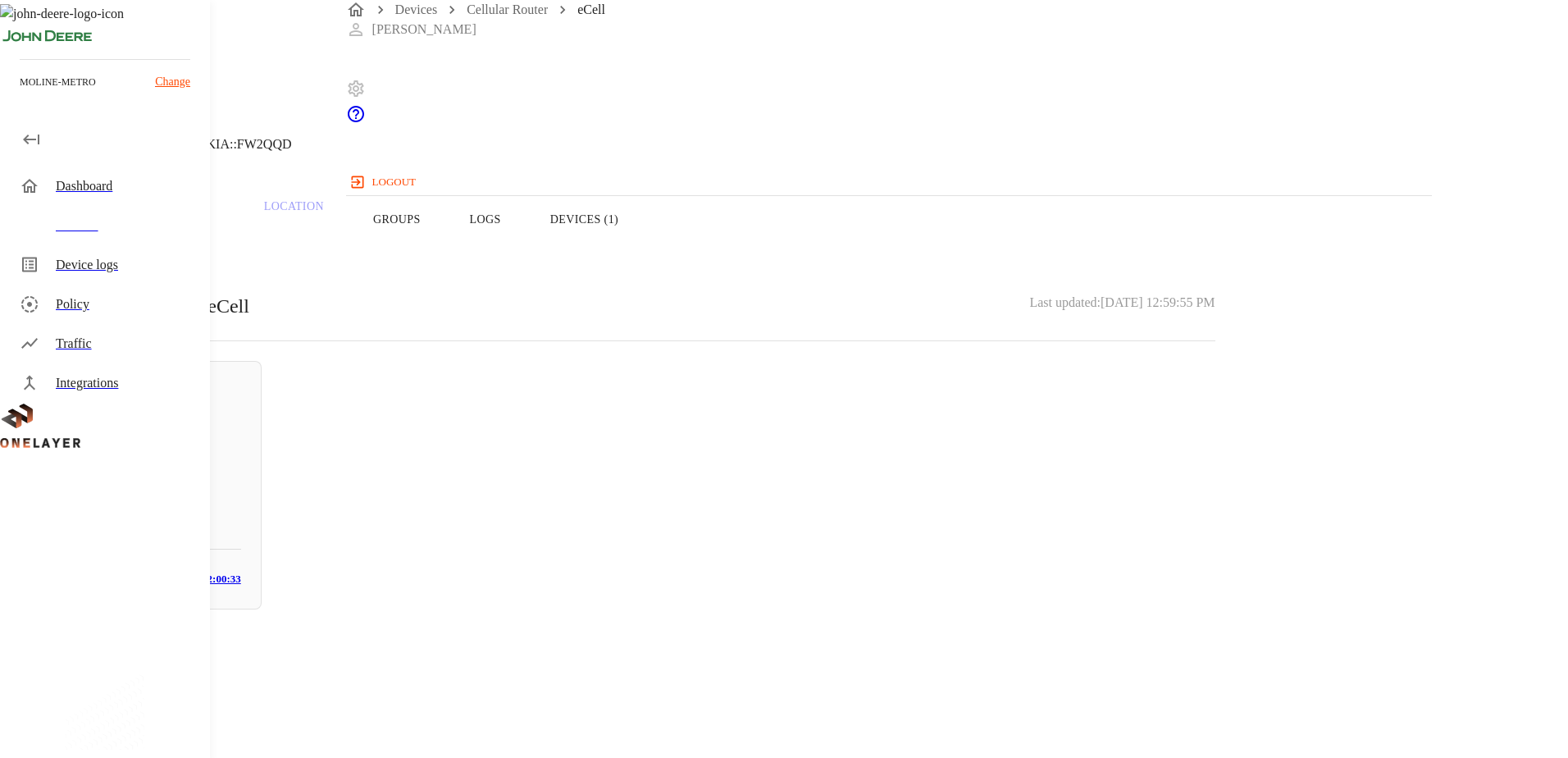
click at [112, 250] on button "Overview" at bounding box center [56, 219] width 112 height 104
